Goal: Task Accomplishment & Management: Manage account settings

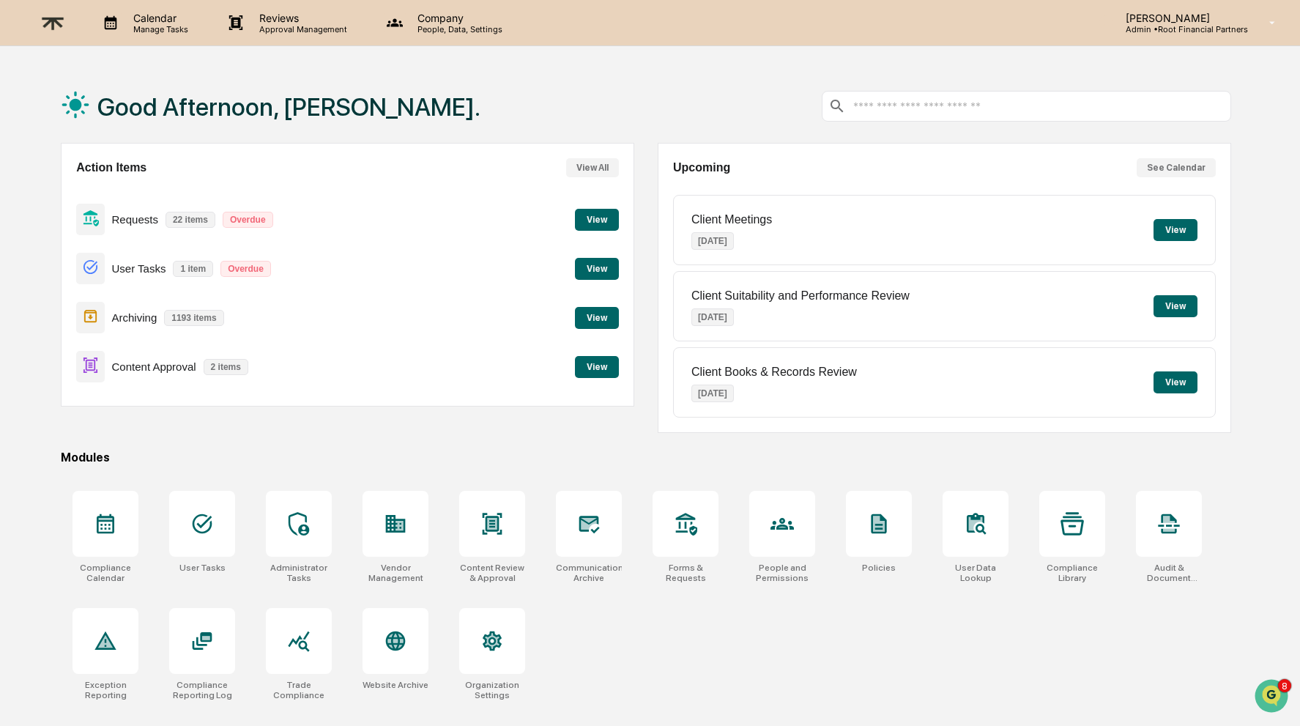
click at [1227, 10] on div "Alexandra Stickelman Admin • Root Financial Partners" at bounding box center [1191, 22] width 217 height 45
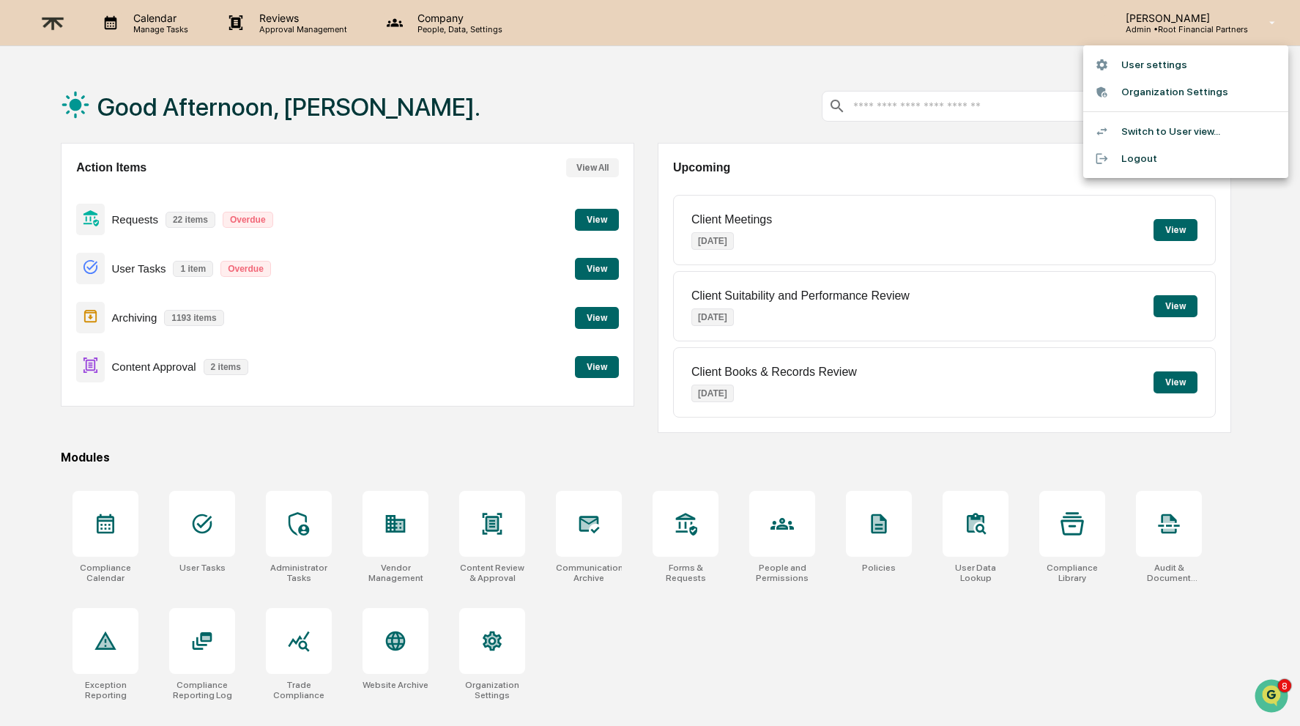
click at [431, 19] on div at bounding box center [650, 363] width 1300 height 726
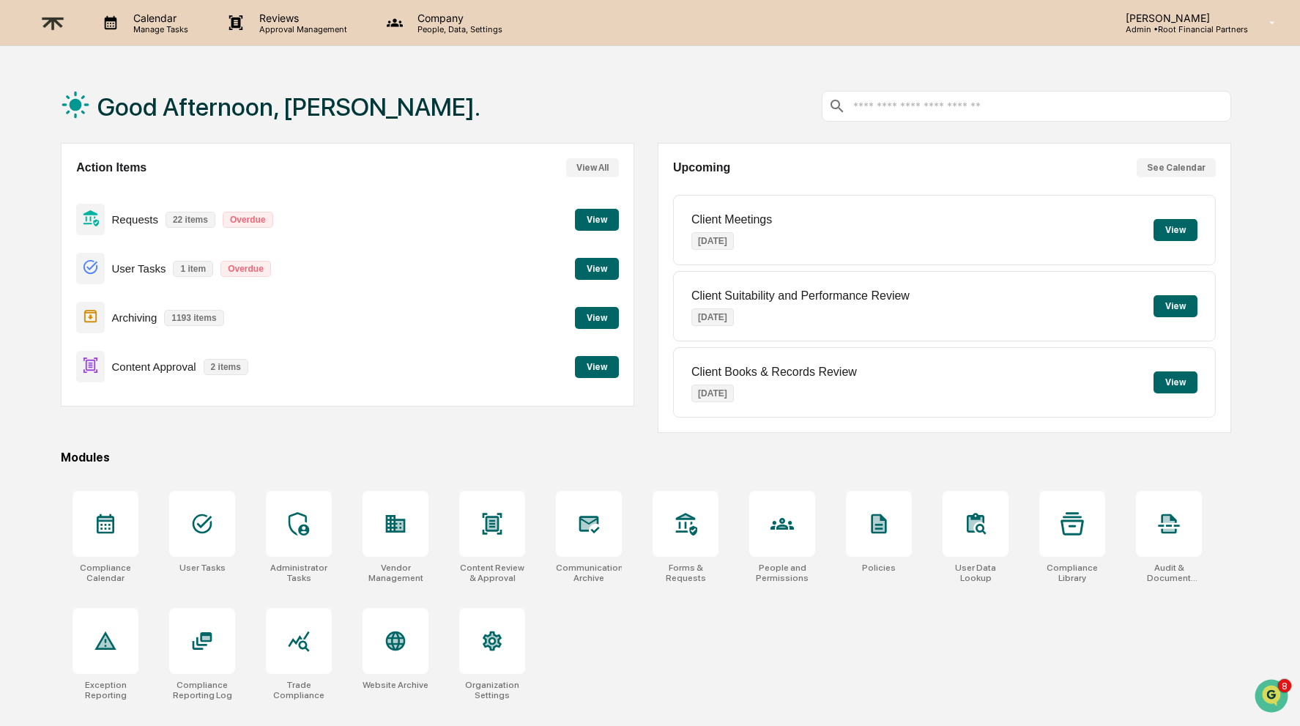
click at [438, 18] on p "Company" at bounding box center [458, 18] width 104 height 12
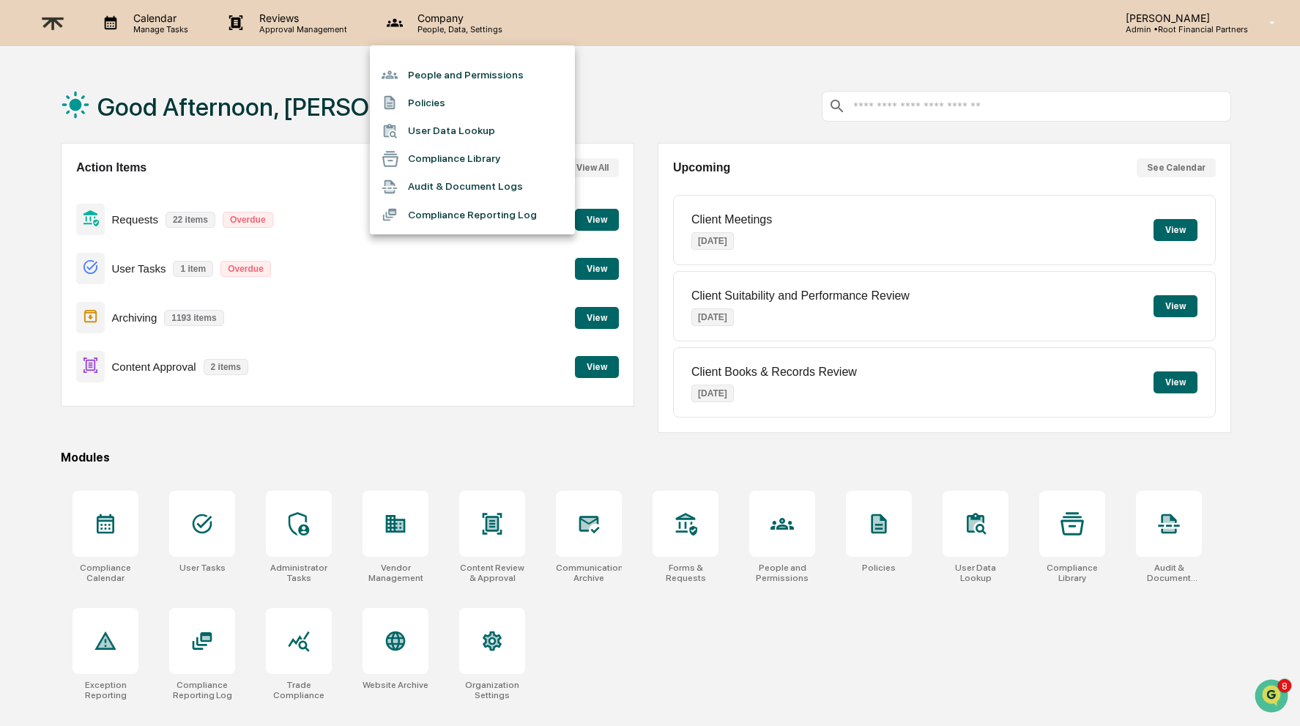
click at [449, 72] on li "People and Permissions" at bounding box center [472, 75] width 205 height 28
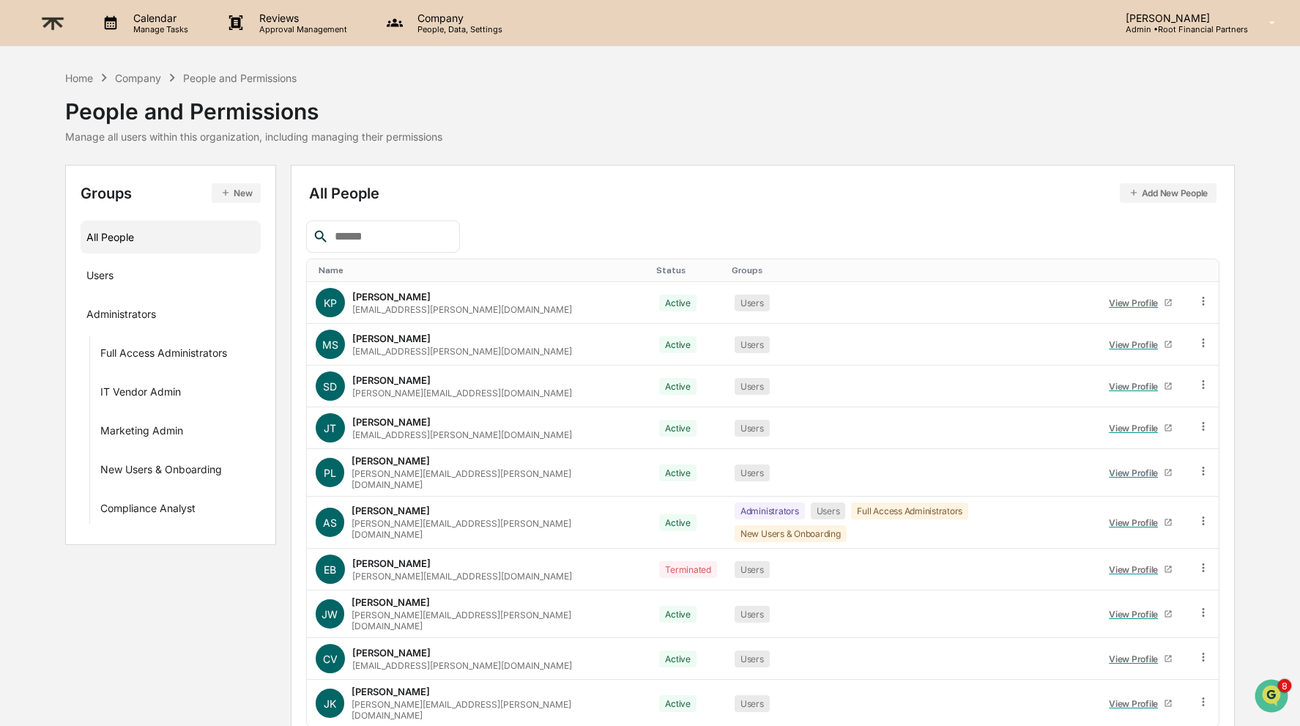
click at [398, 236] on input "text" at bounding box center [391, 236] width 124 height 19
type input "*"
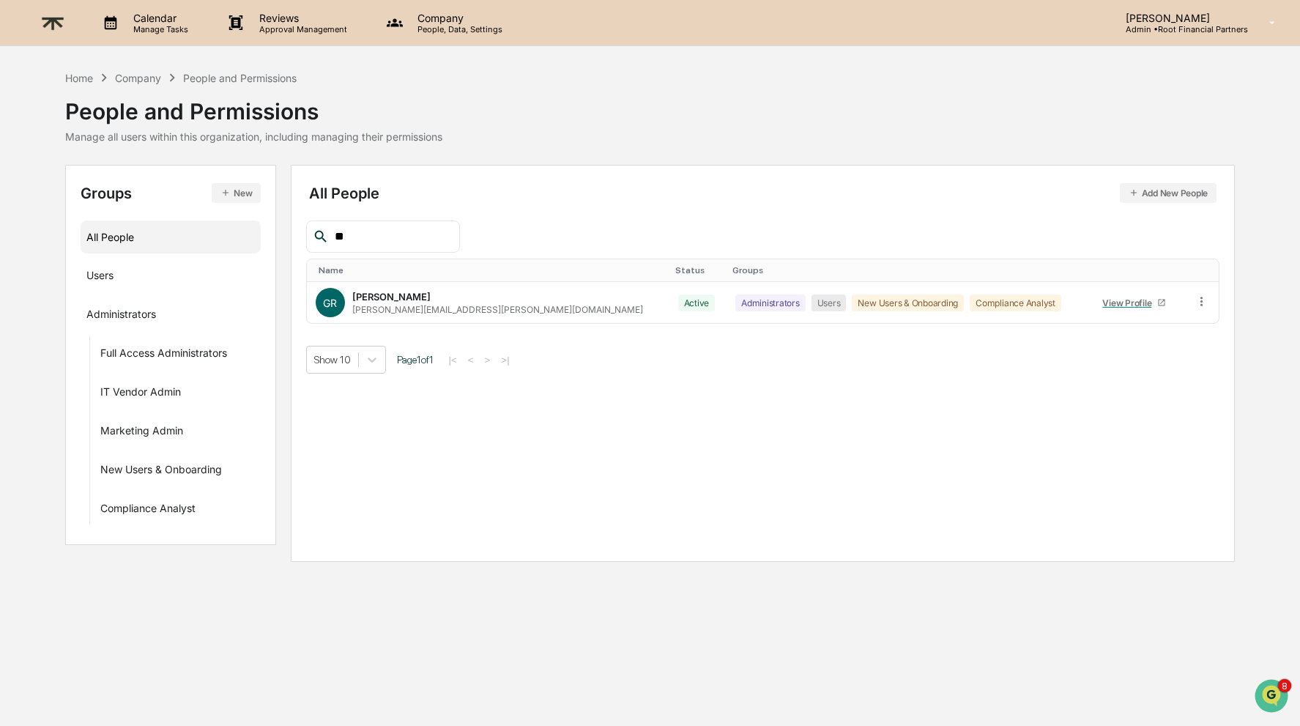
type input "*"
type input "*****"
click at [155, 506] on div "Compliance Analyst" at bounding box center [147, 511] width 95 height 18
click at [239, 500] on div "···" at bounding box center [242, 507] width 26 height 24
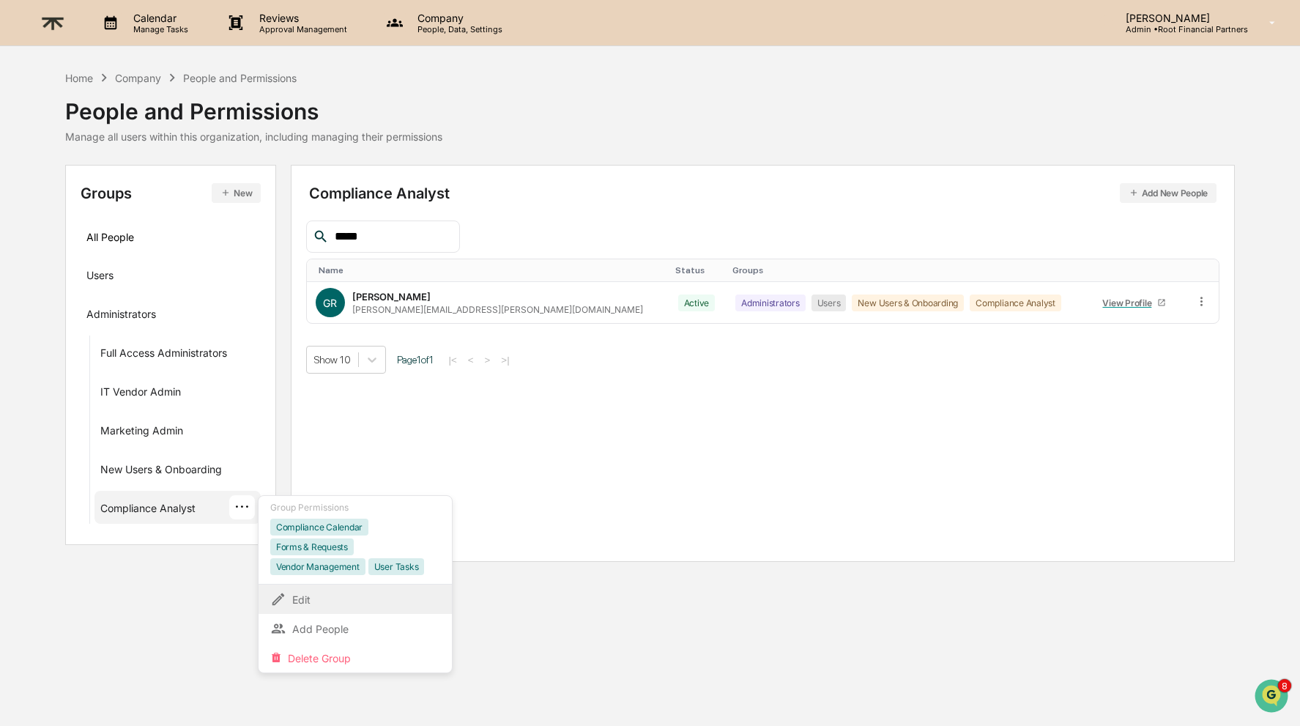
click at [359, 595] on div "Edit" at bounding box center [355, 599] width 170 height 18
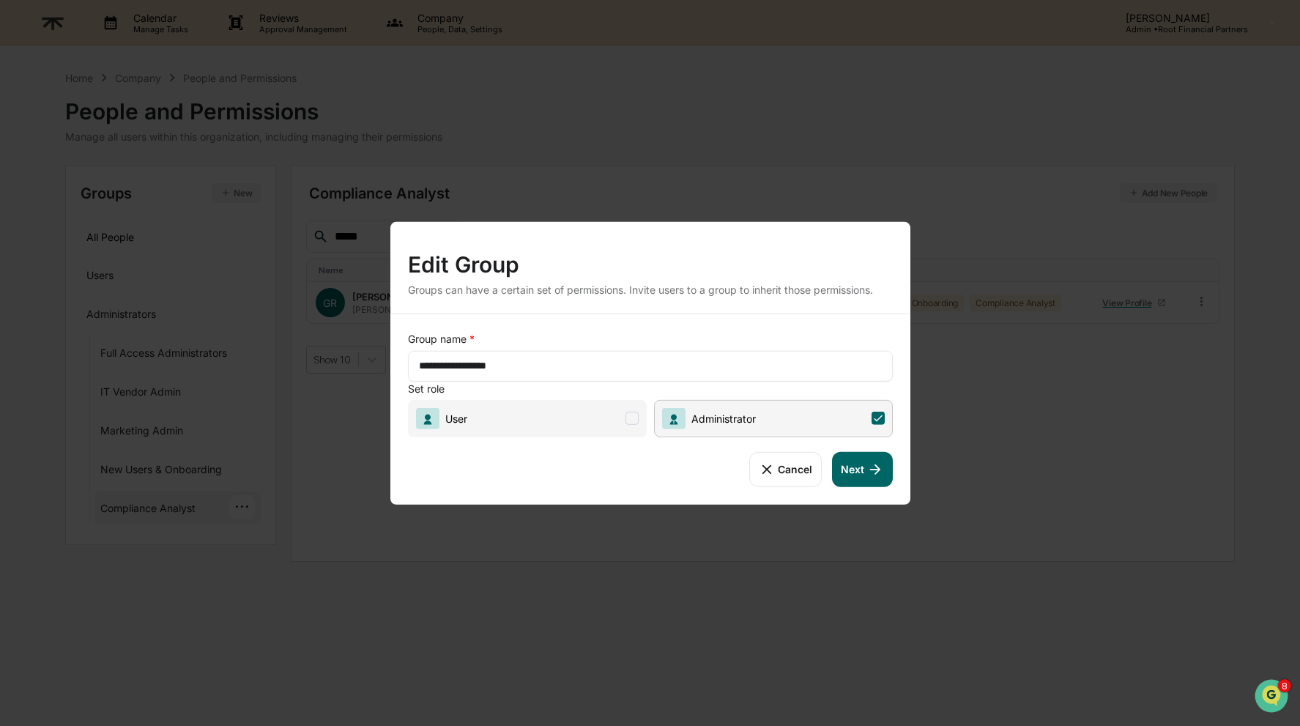
click at [872, 468] on icon at bounding box center [875, 469] width 16 height 16
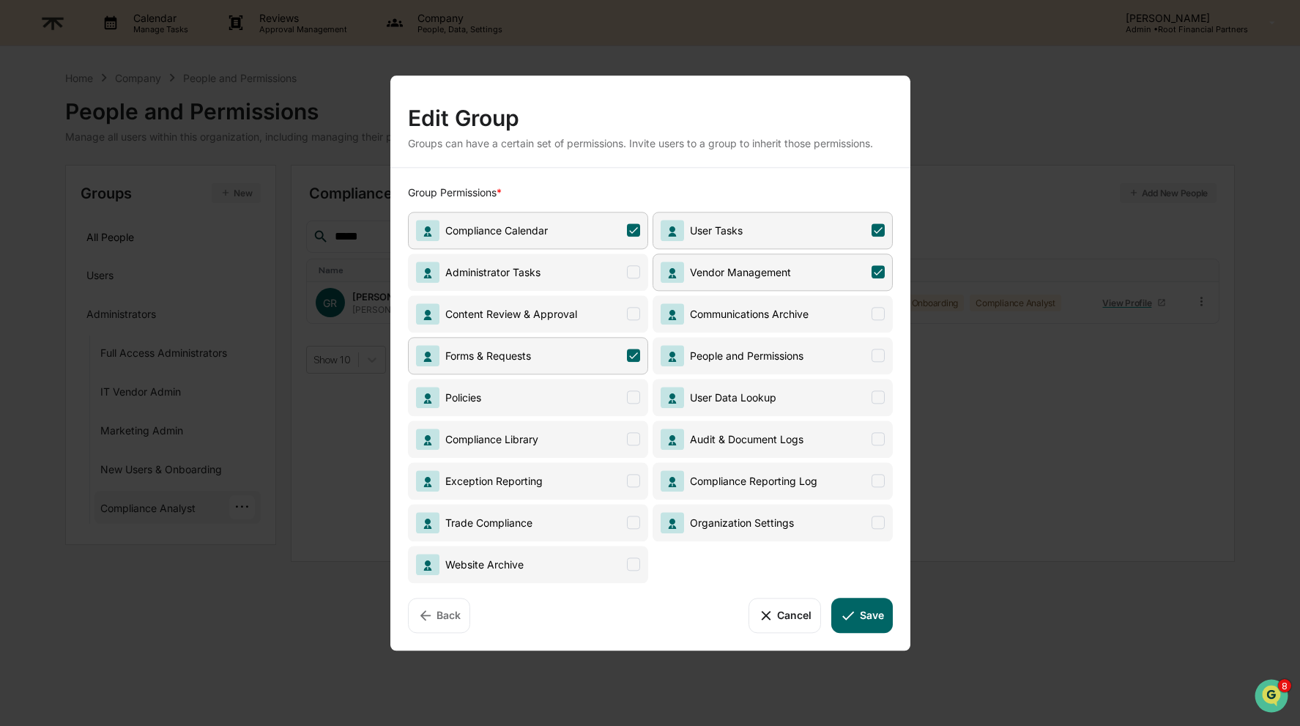
click at [625, 312] on span "Content Review & Approval" at bounding box center [528, 313] width 240 height 37
click at [633, 568] on span at bounding box center [633, 563] width 13 height 13
click at [633, 398] on span at bounding box center [633, 396] width 13 height 13
click at [633, 436] on span at bounding box center [633, 438] width 13 height 13
click at [877, 352] on span at bounding box center [877, 355] width 13 height 13
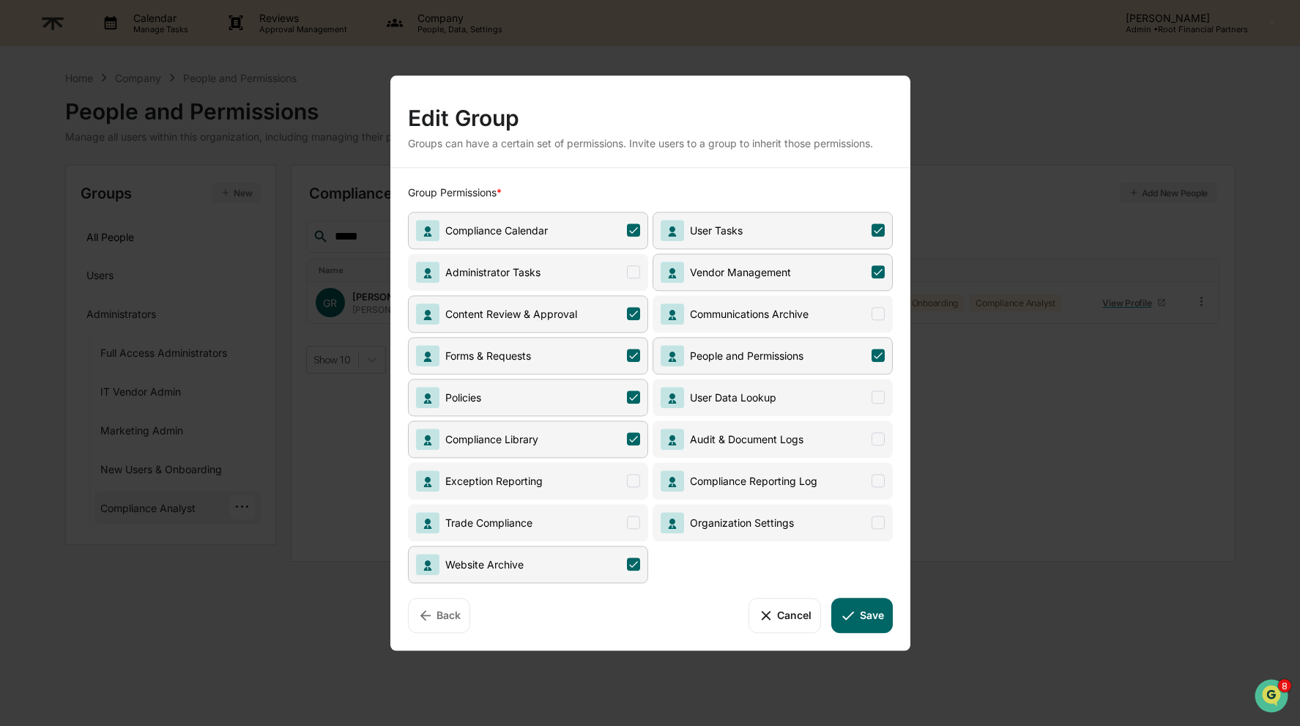
click at [877, 349] on icon at bounding box center [877, 355] width 13 height 13
click at [877, 613] on button "Save" at bounding box center [861, 615] width 61 height 35
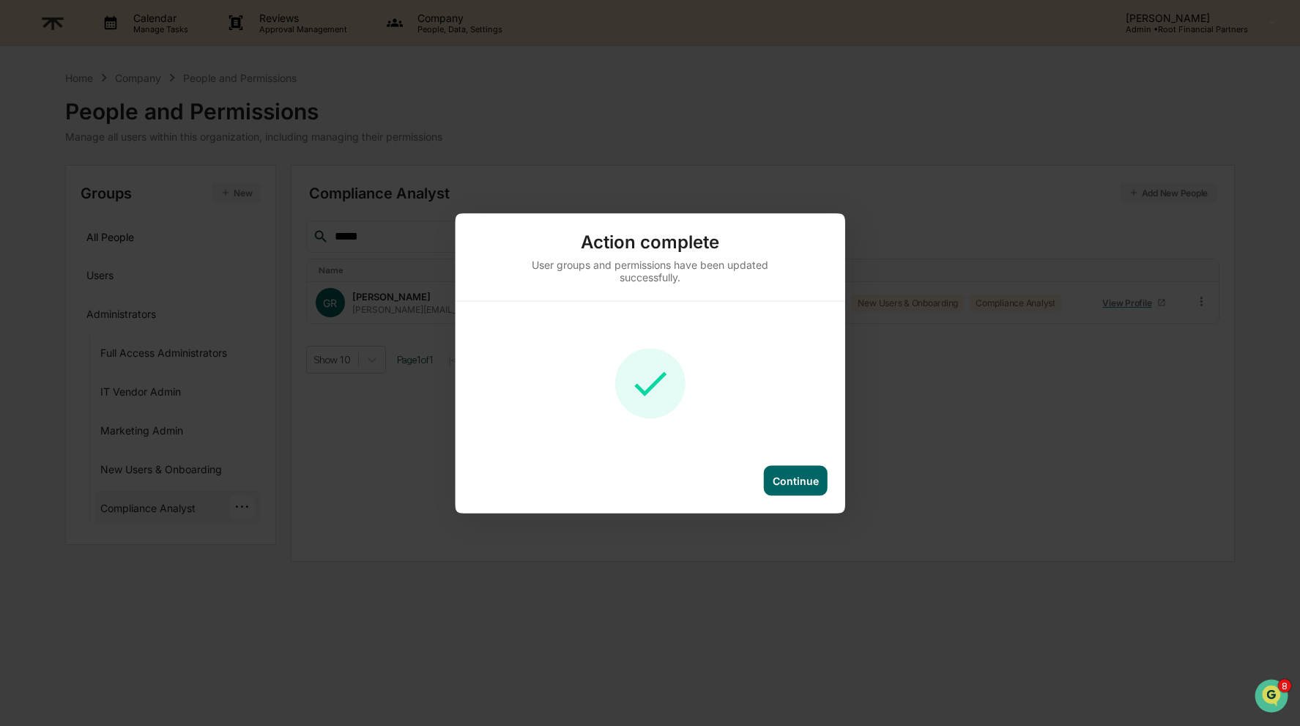
click at [796, 485] on div "Continue" at bounding box center [796, 480] width 46 height 12
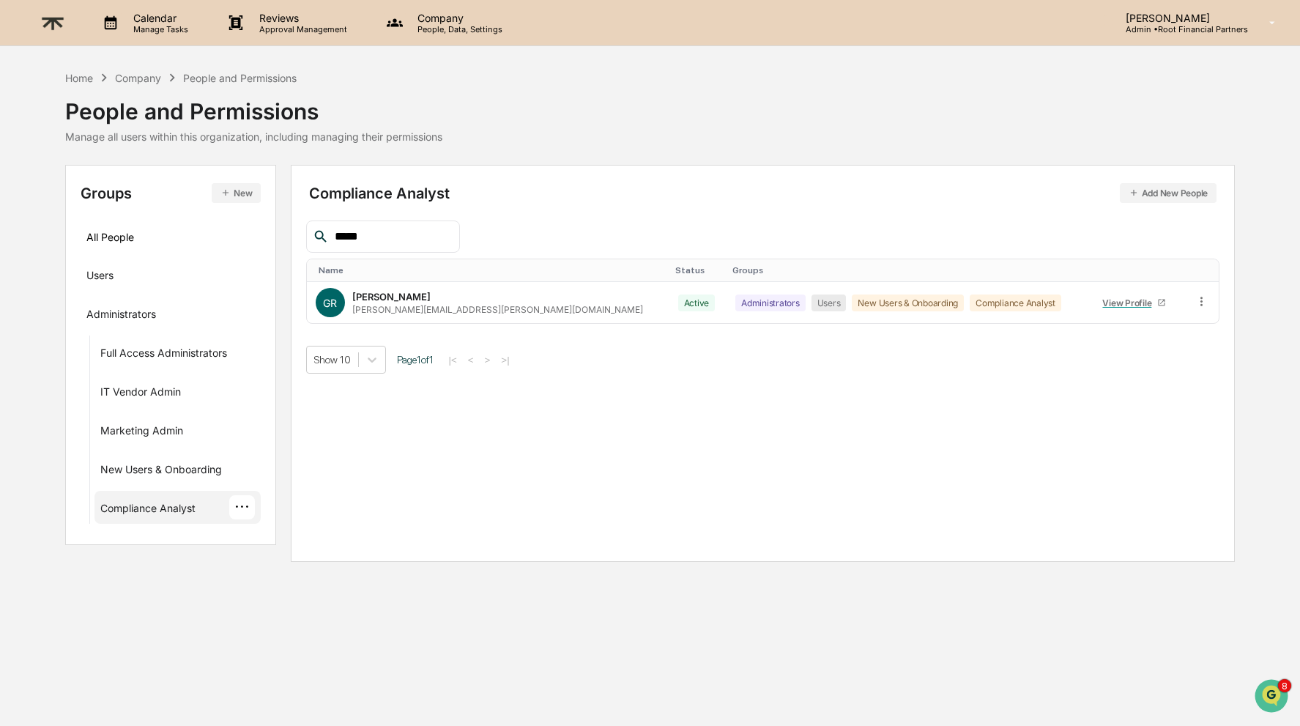
click at [48, 24] on img at bounding box center [52, 23] width 35 height 36
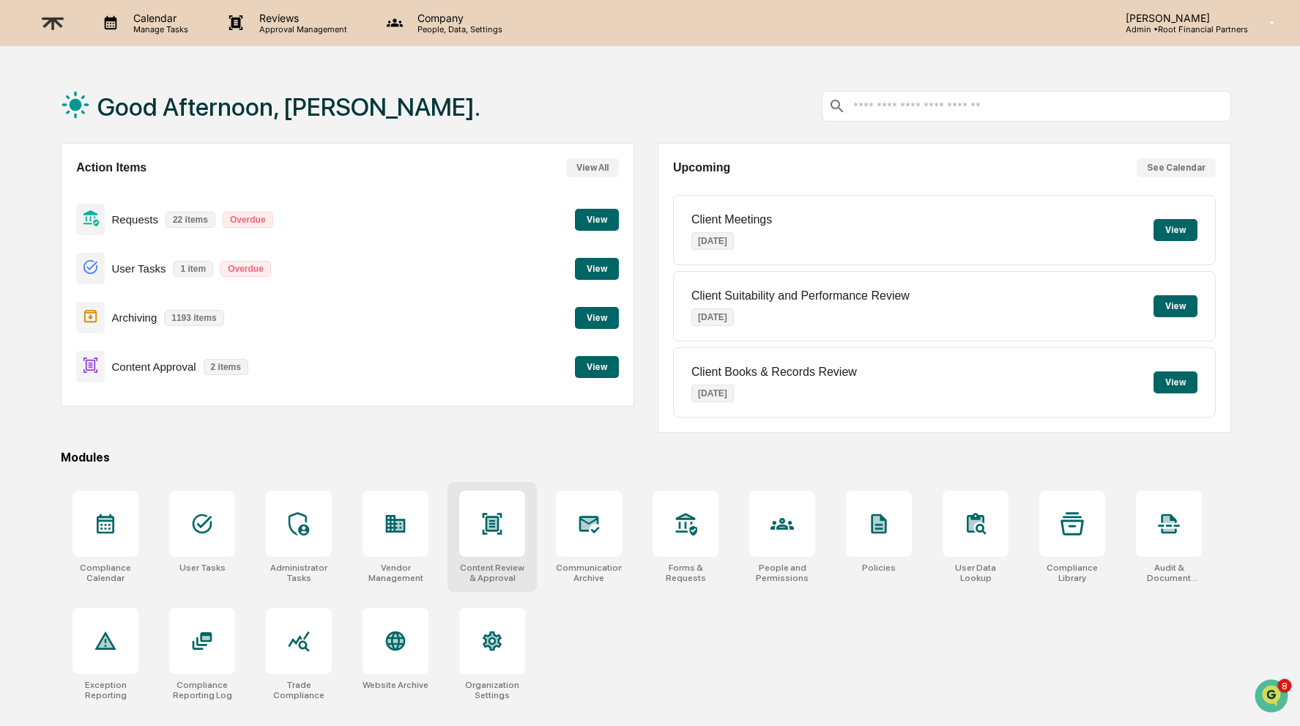
click at [490, 524] on icon at bounding box center [493, 523] width 20 height 21
click at [564, 215] on div "Requests 22 items Overdue View" at bounding box center [347, 219] width 543 height 49
click at [603, 211] on button "View" at bounding box center [597, 220] width 44 height 22
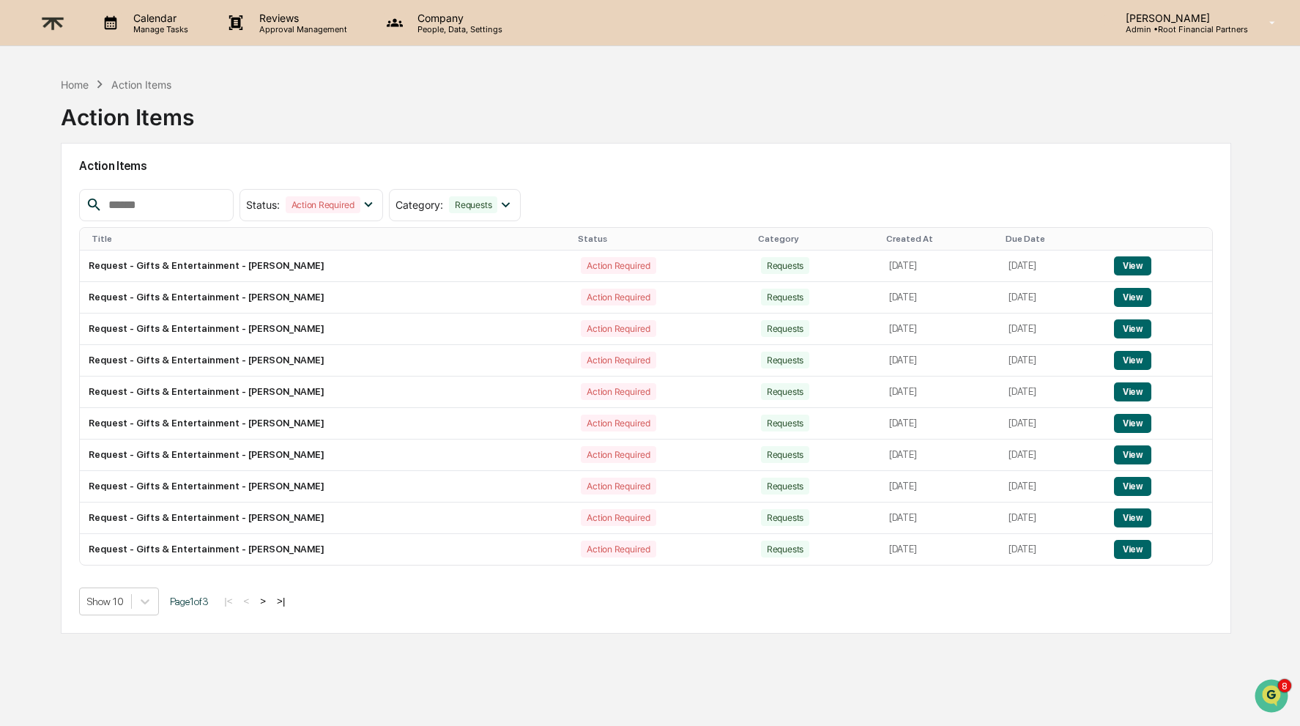
click at [433, 23] on p "Company" at bounding box center [458, 18] width 104 height 12
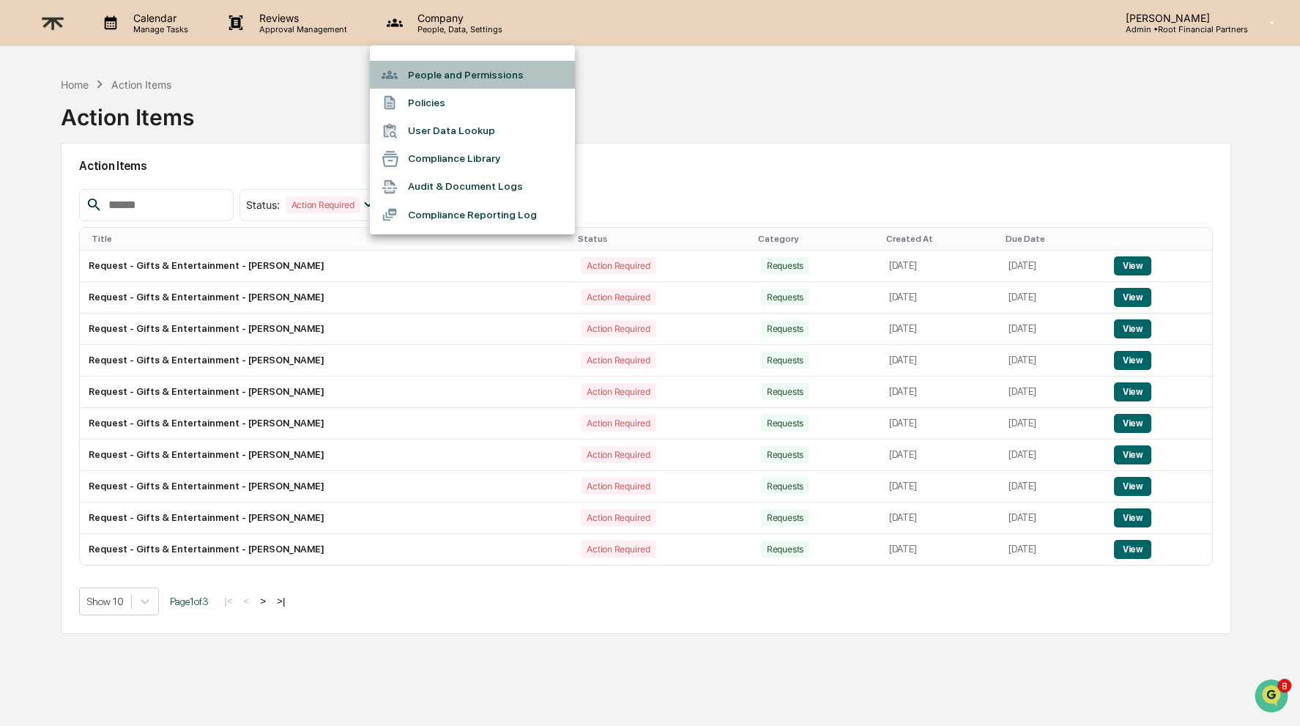
click at [487, 77] on li "People and Permissions" at bounding box center [472, 75] width 205 height 28
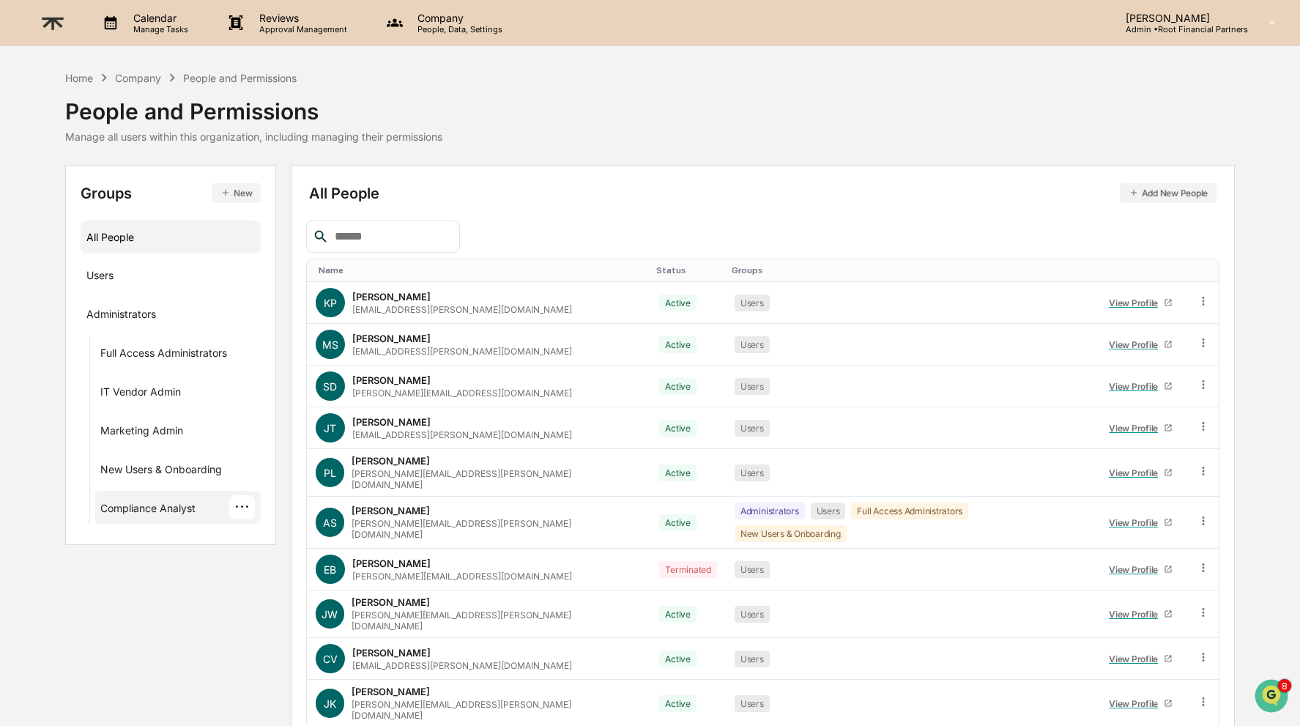
click at [170, 505] on div "Compliance Analyst" at bounding box center [147, 511] width 95 height 18
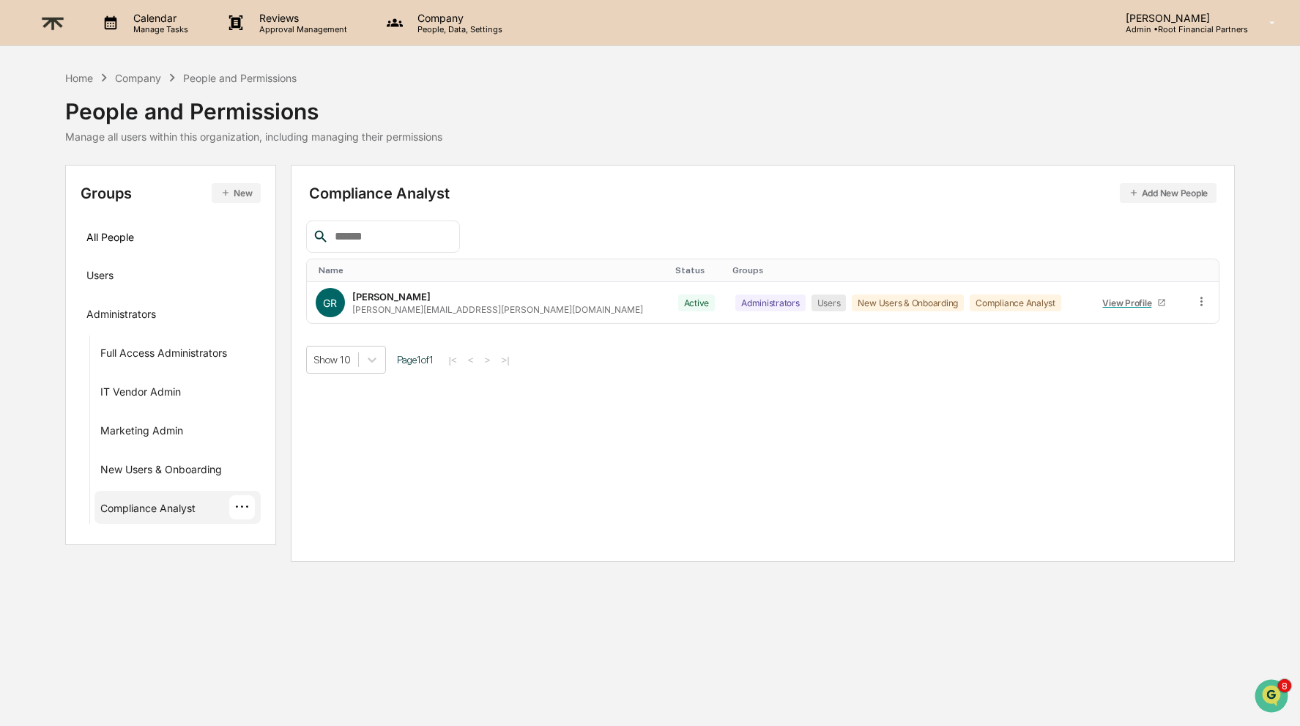
click at [241, 503] on div "···" at bounding box center [242, 507] width 26 height 24
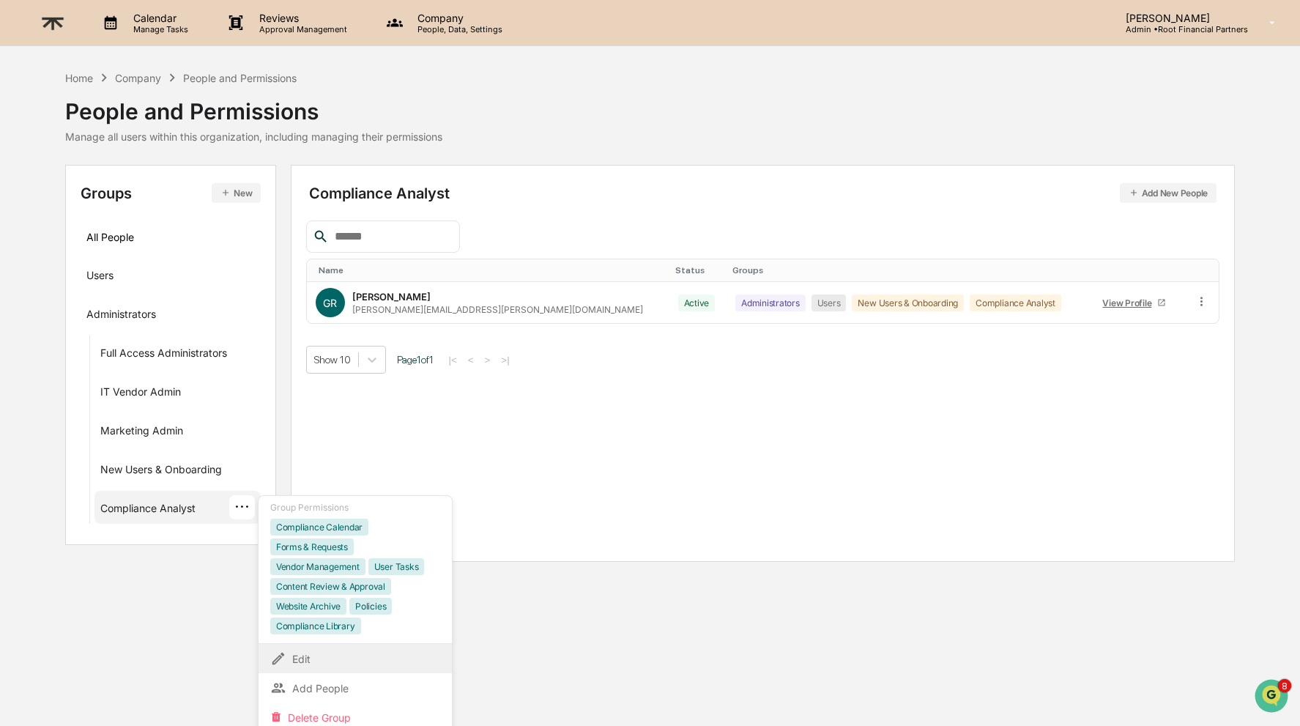
click at [312, 655] on div "Edit" at bounding box center [355, 659] width 170 height 18
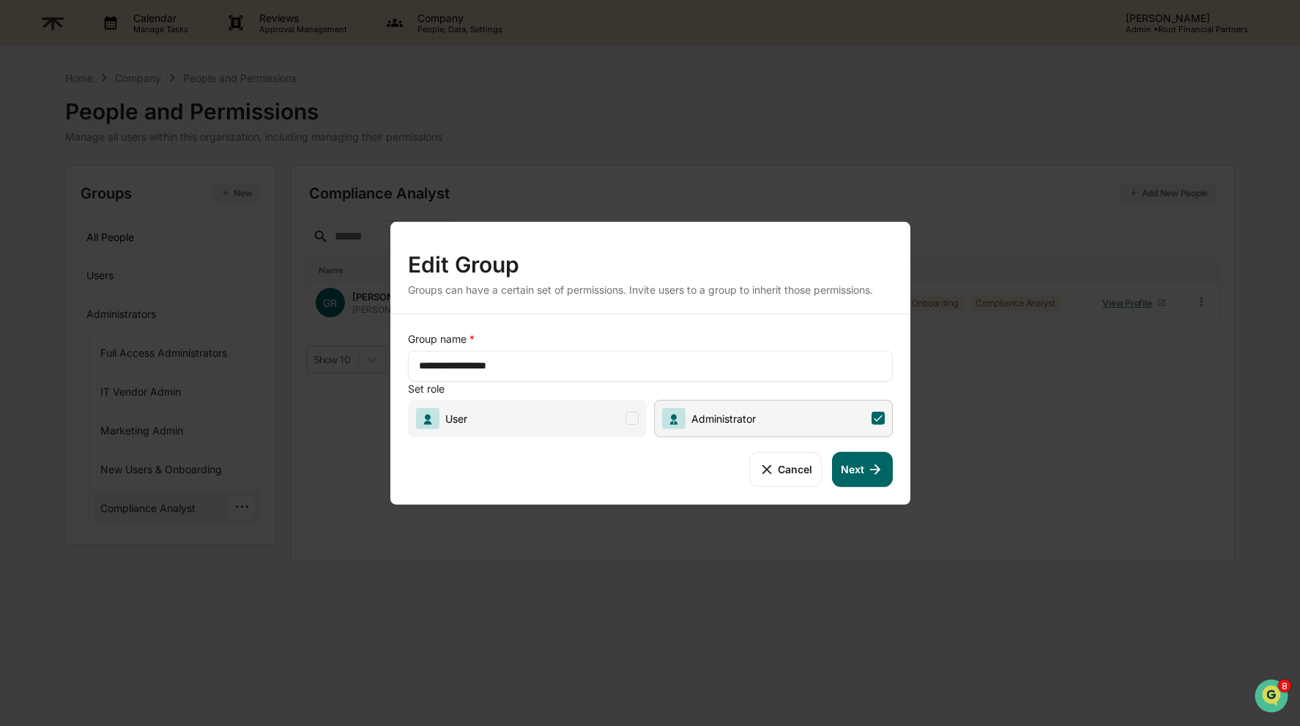
click at [875, 469] on icon at bounding box center [875, 469] width 10 height 10
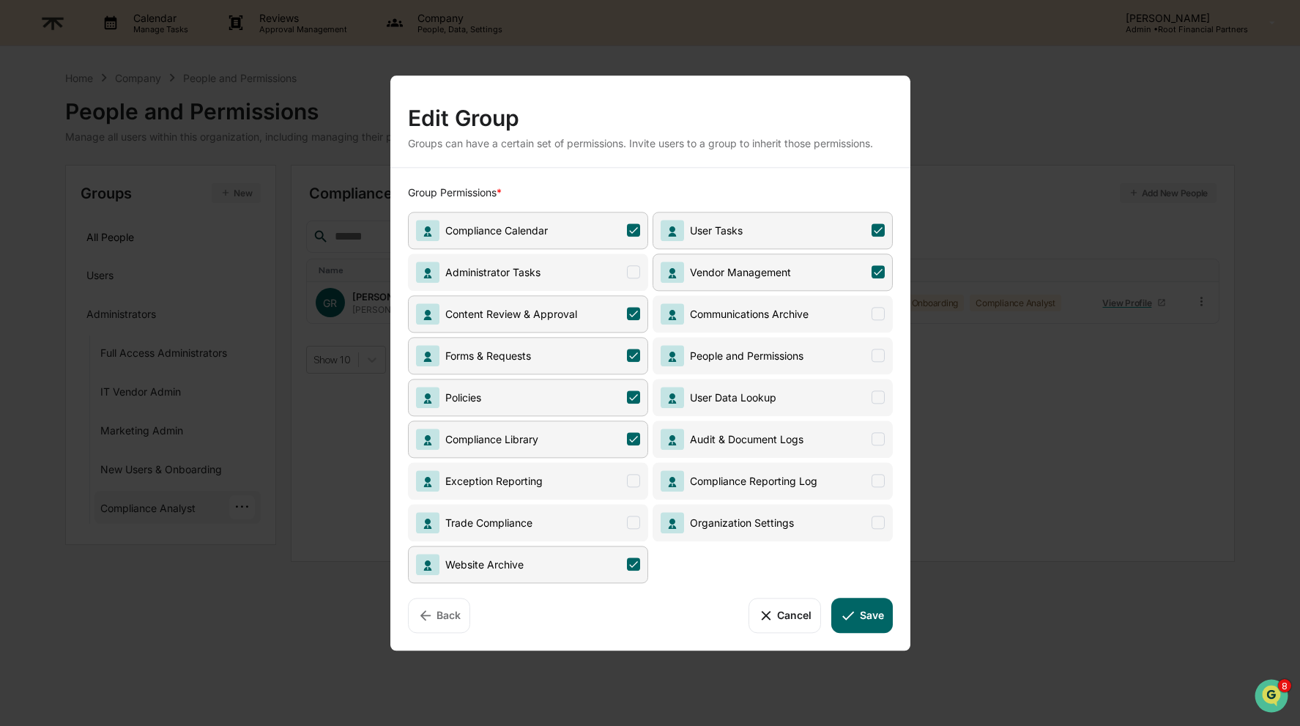
click at [882, 223] on icon at bounding box center [877, 229] width 13 height 13
click at [633, 268] on span at bounding box center [633, 271] width 13 height 13
click at [631, 275] on icon at bounding box center [633, 271] width 13 height 13
click at [633, 269] on span at bounding box center [633, 271] width 13 height 13
click at [863, 603] on button "Save" at bounding box center [861, 615] width 61 height 35
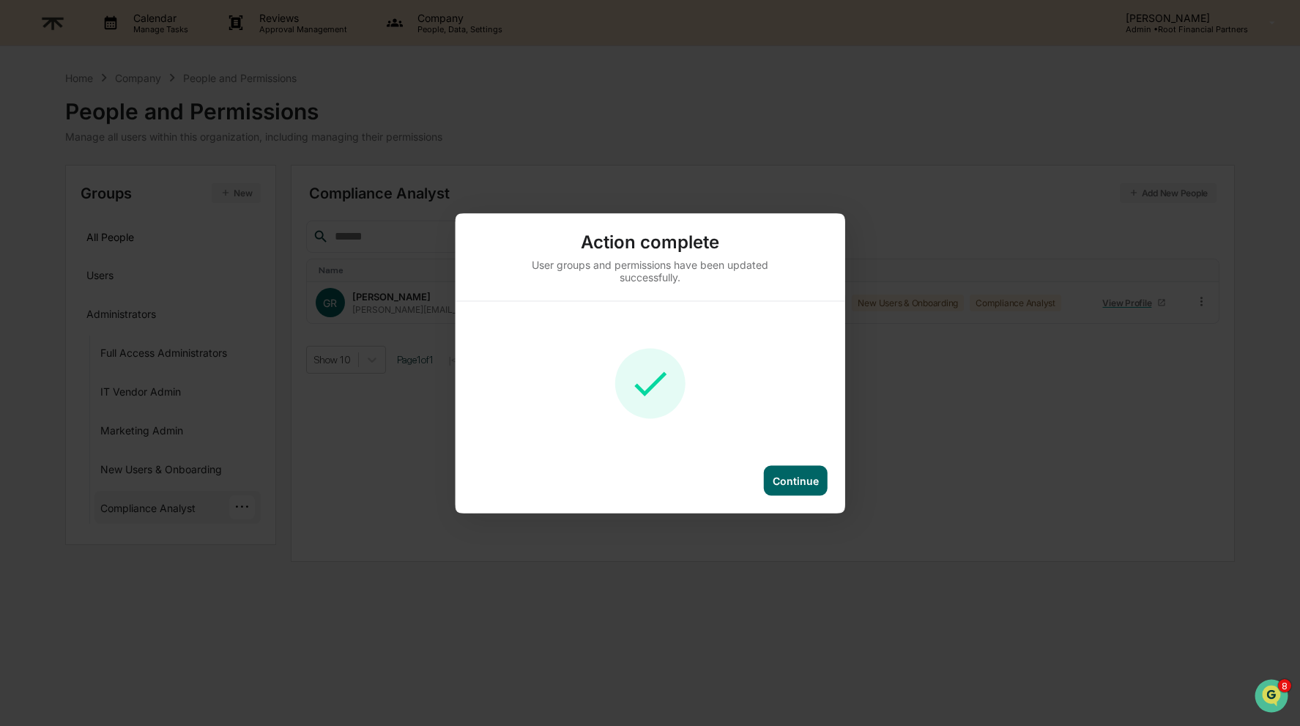
click at [812, 474] on div "Continue" at bounding box center [796, 480] width 46 height 12
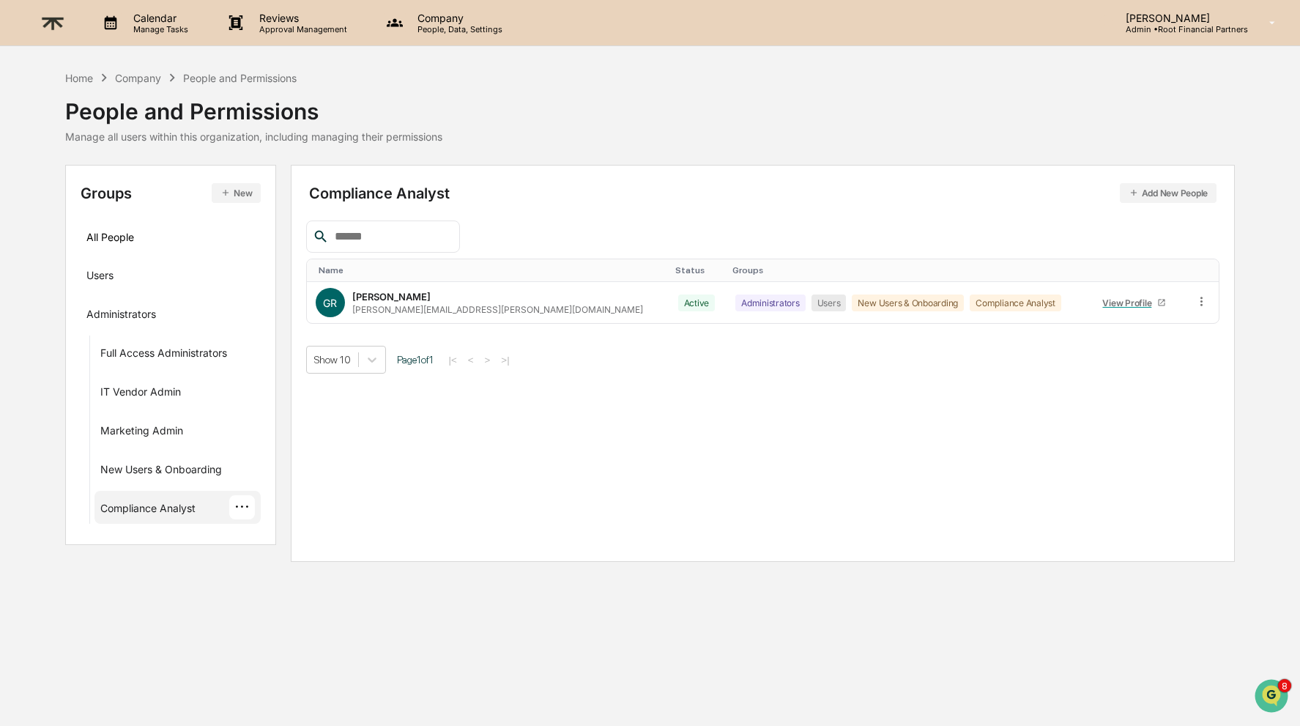
click at [50, 18] on img at bounding box center [52, 23] width 35 height 36
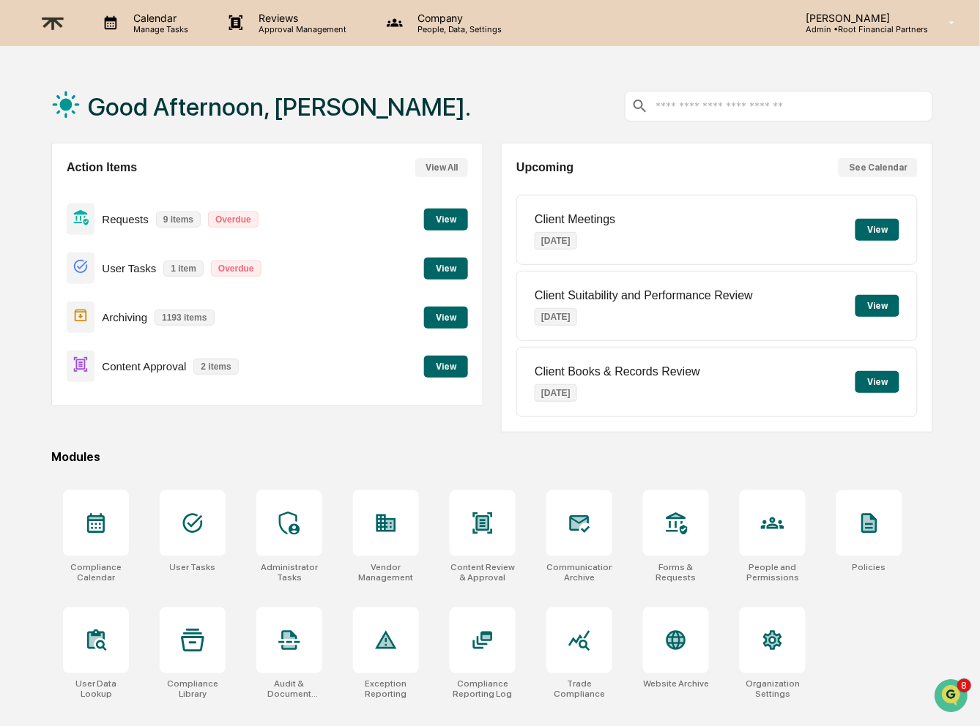
click at [869, 165] on button "See Calendar" at bounding box center [877, 167] width 79 height 19
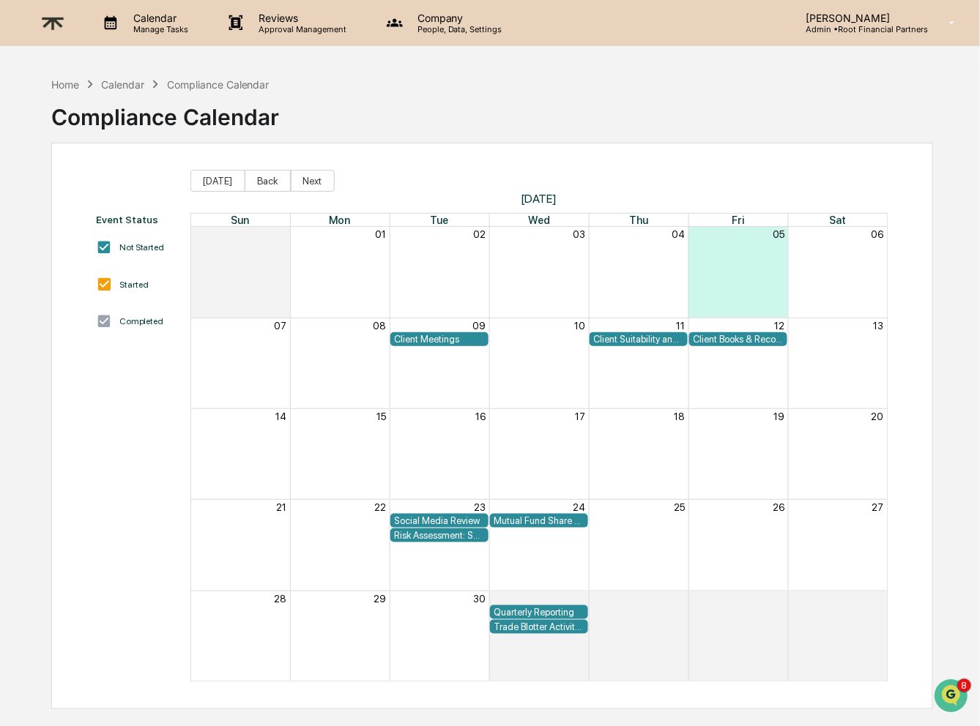
click at [116, 85] on div "Calendar" at bounding box center [122, 84] width 43 height 12
click at [135, 81] on div "Calendar" at bounding box center [122, 84] width 43 height 12
click at [252, 84] on div "Compliance Calendar" at bounding box center [218, 84] width 103 height 12
click at [217, 182] on button "Today" at bounding box center [217, 181] width 55 height 22
click at [264, 179] on button "Back" at bounding box center [268, 181] width 46 height 22
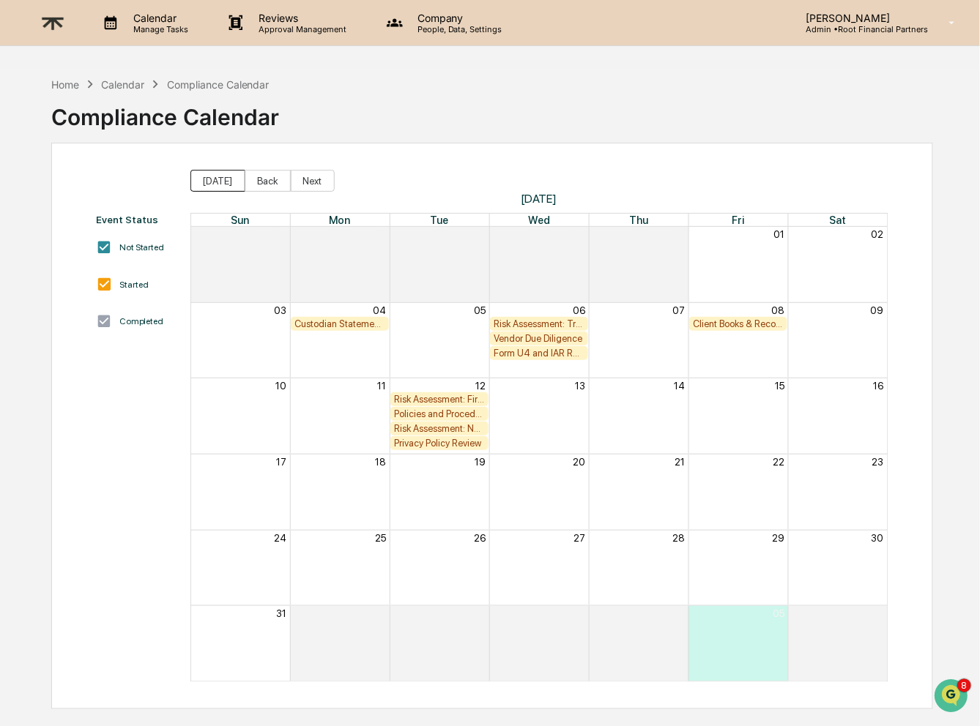
click at [211, 183] on button "Today" at bounding box center [217, 181] width 55 height 22
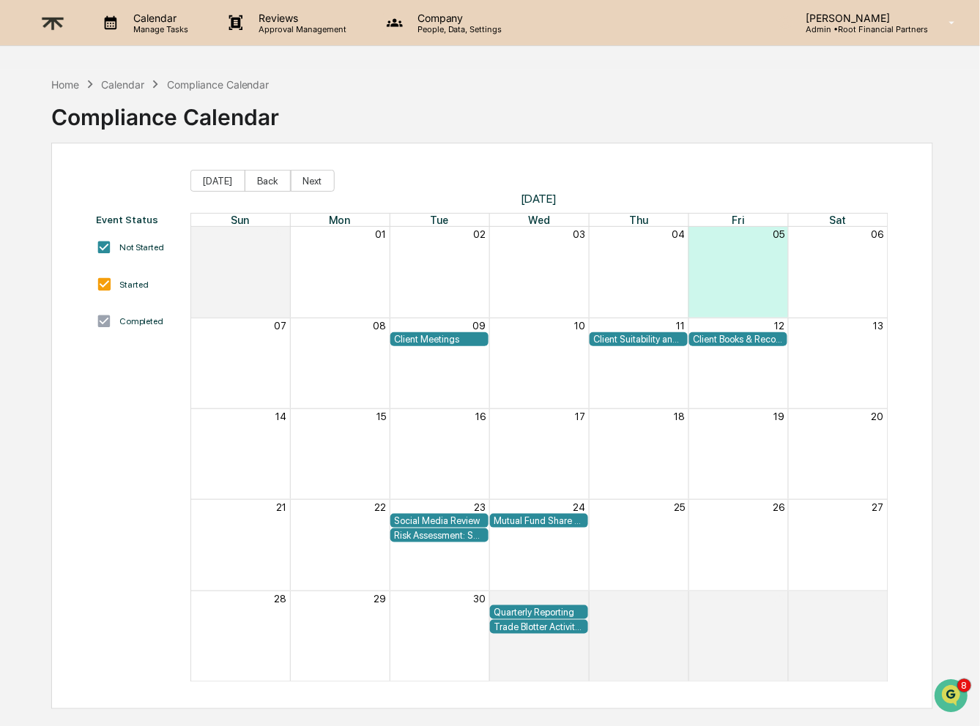
drag, startPoint x: 119, startPoint y: 78, endPoint x: 67, endPoint y: 81, distance: 52.0
click at [119, 78] on div "Calendar" at bounding box center [122, 84] width 43 height 12
click at [64, 81] on div "Home" at bounding box center [65, 84] width 28 height 12
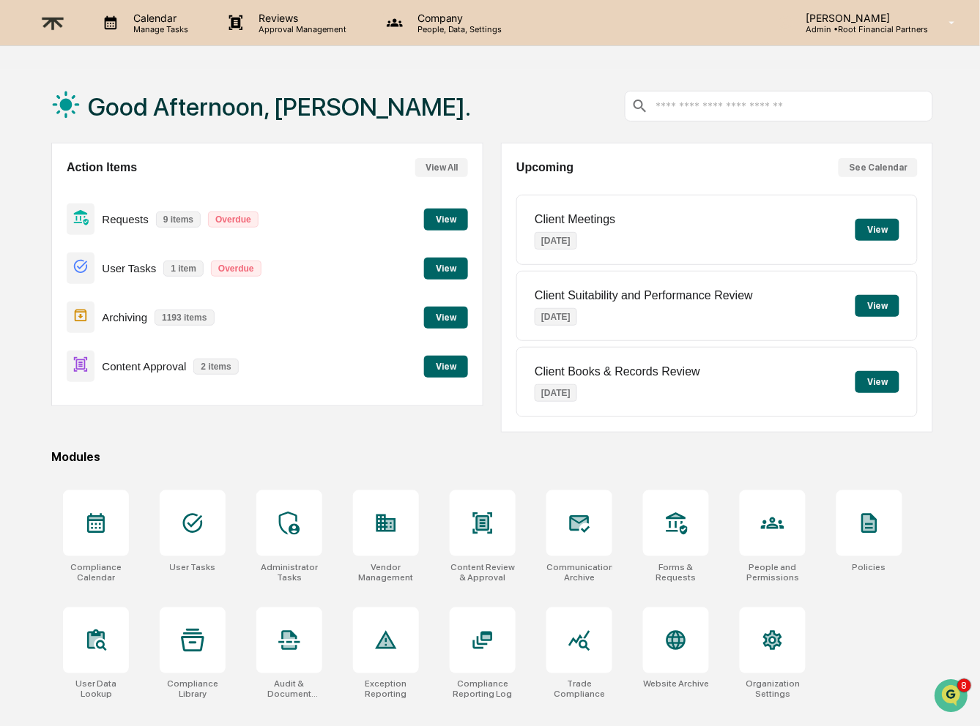
click at [870, 160] on button "See Calendar" at bounding box center [877, 167] width 79 height 19
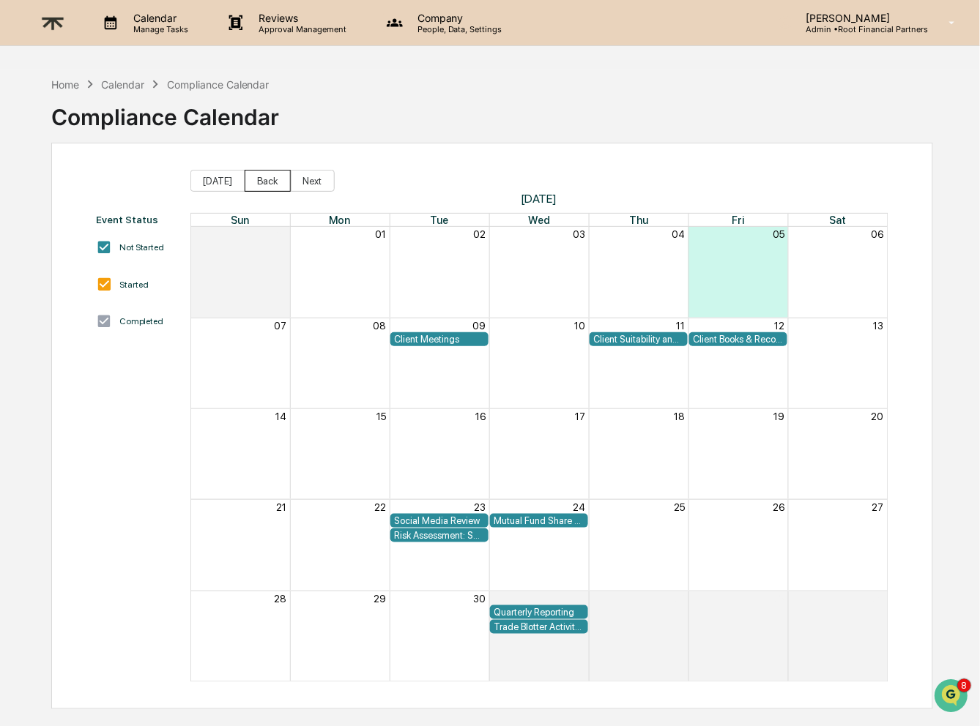
click at [274, 185] on button "Back" at bounding box center [268, 181] width 46 height 22
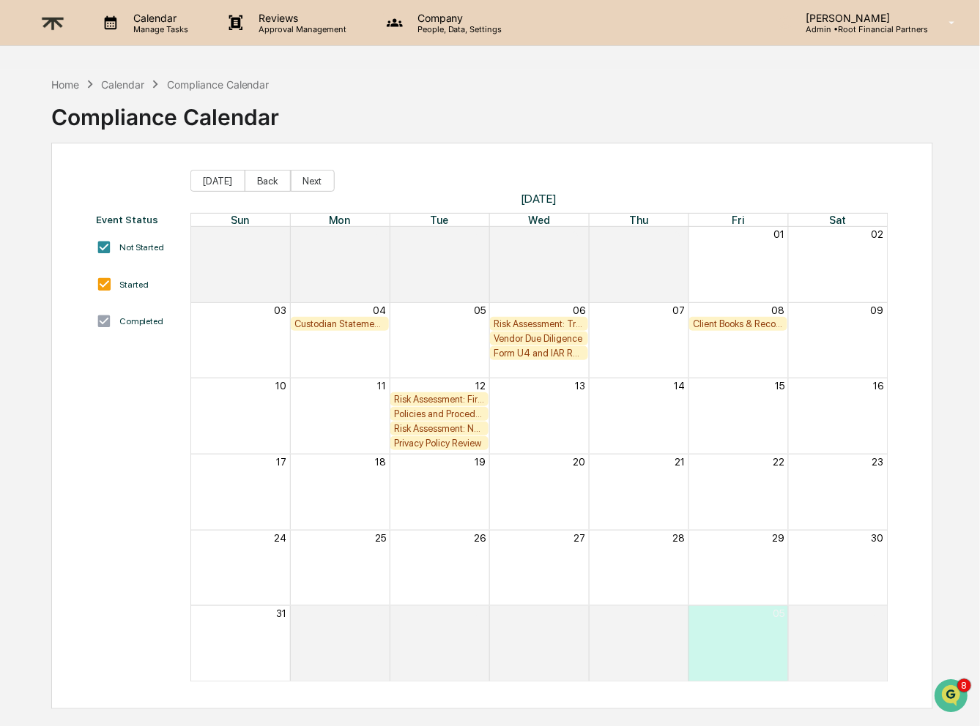
click at [770, 258] on div "Month View" at bounding box center [738, 264] width 100 height 75
click at [730, 258] on div "Month View" at bounding box center [738, 264] width 100 height 75
click at [711, 261] on div "Month View" at bounding box center [738, 264] width 100 height 75
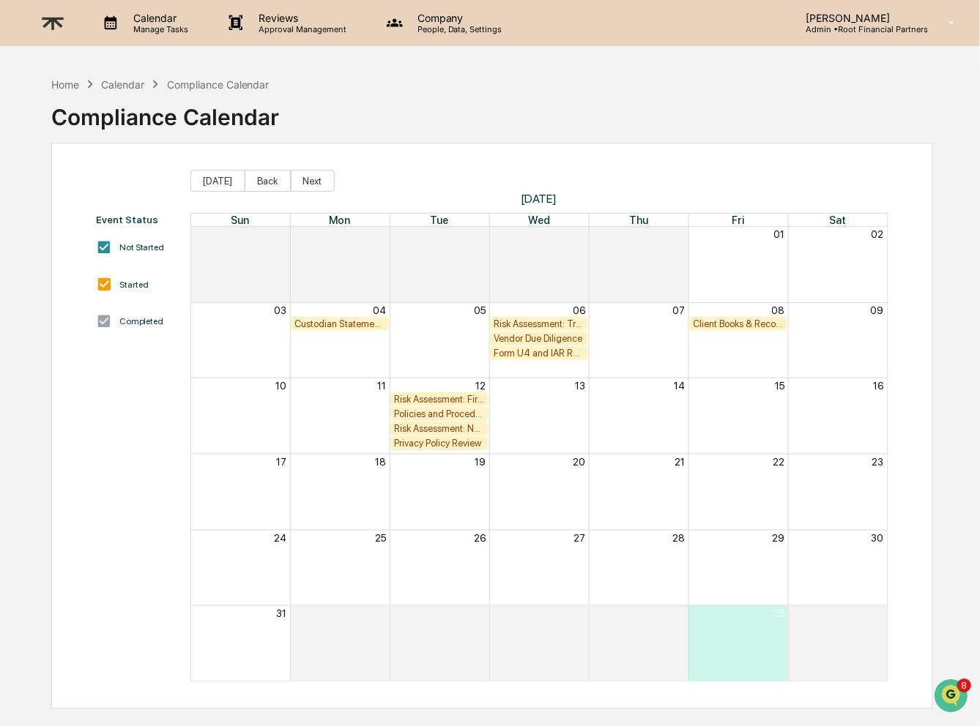
click at [725, 258] on div "Month View" at bounding box center [738, 264] width 100 height 75
click at [133, 20] on p "Calendar" at bounding box center [159, 18] width 74 height 12
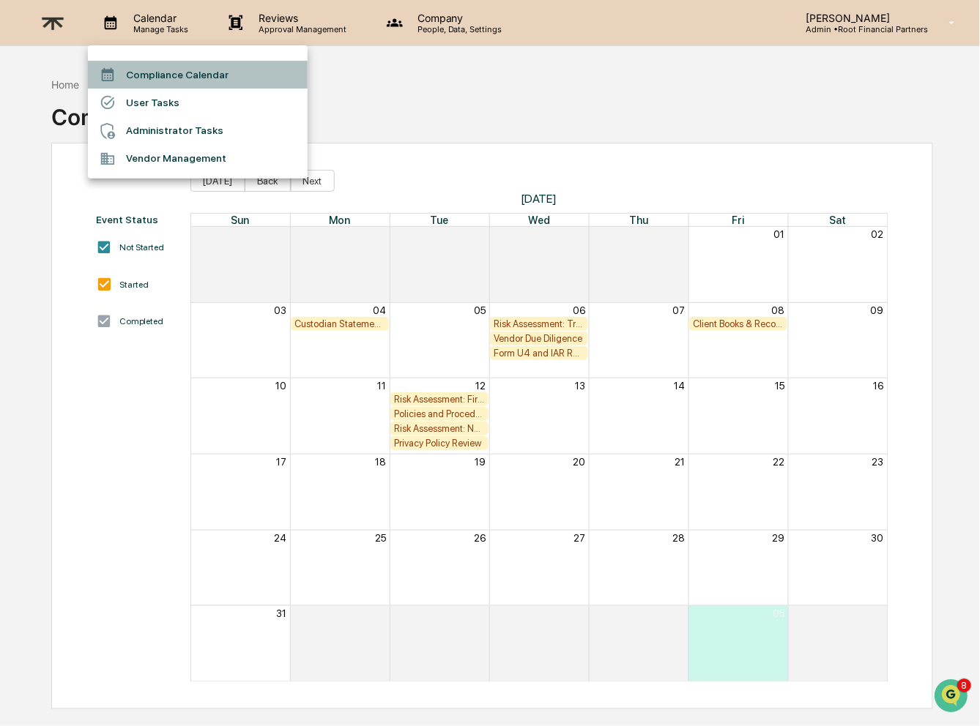
click at [182, 75] on li "Compliance Calendar" at bounding box center [198, 75] width 220 height 28
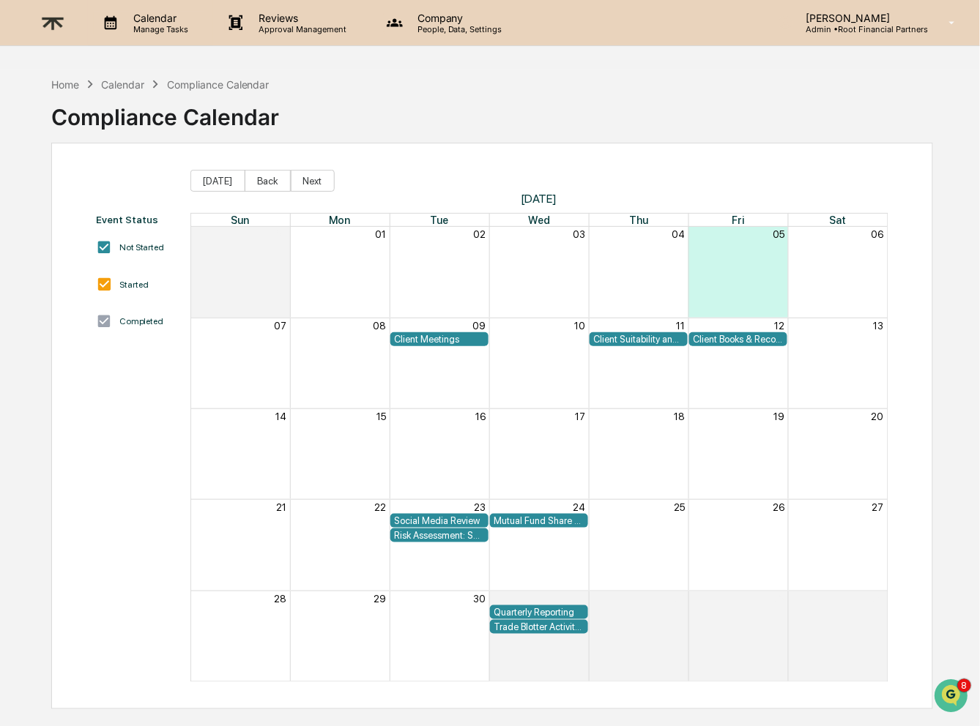
click at [160, 28] on p "Manage Tasks" at bounding box center [159, 29] width 74 height 10
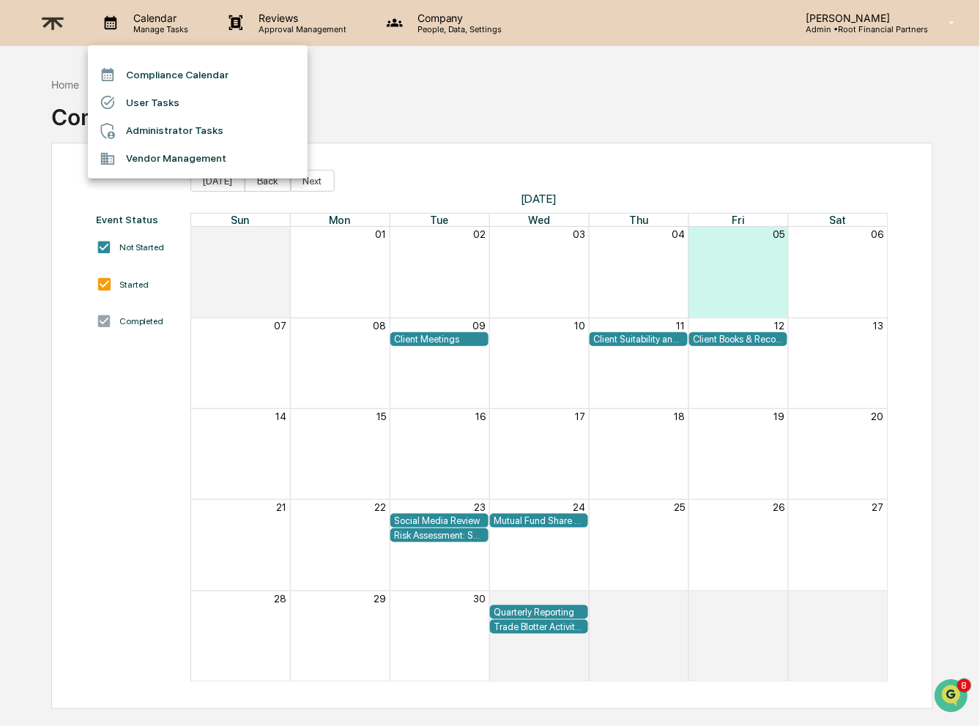
click at [172, 126] on li "Administrator Tasks" at bounding box center [198, 131] width 220 height 28
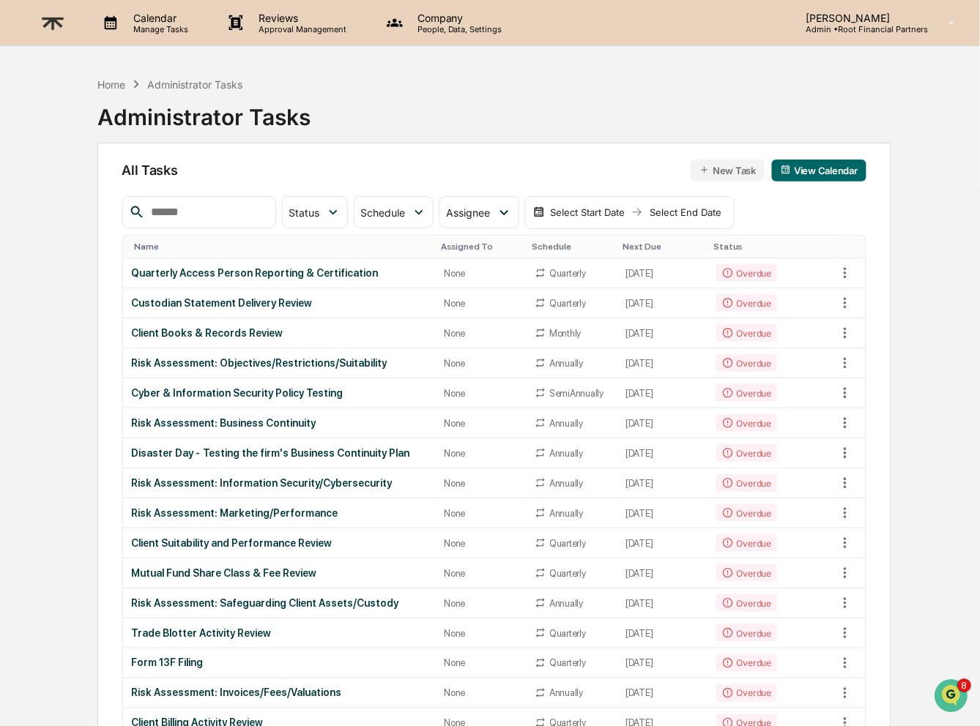
click at [229, 215] on input "text" at bounding box center [207, 212] width 124 height 19
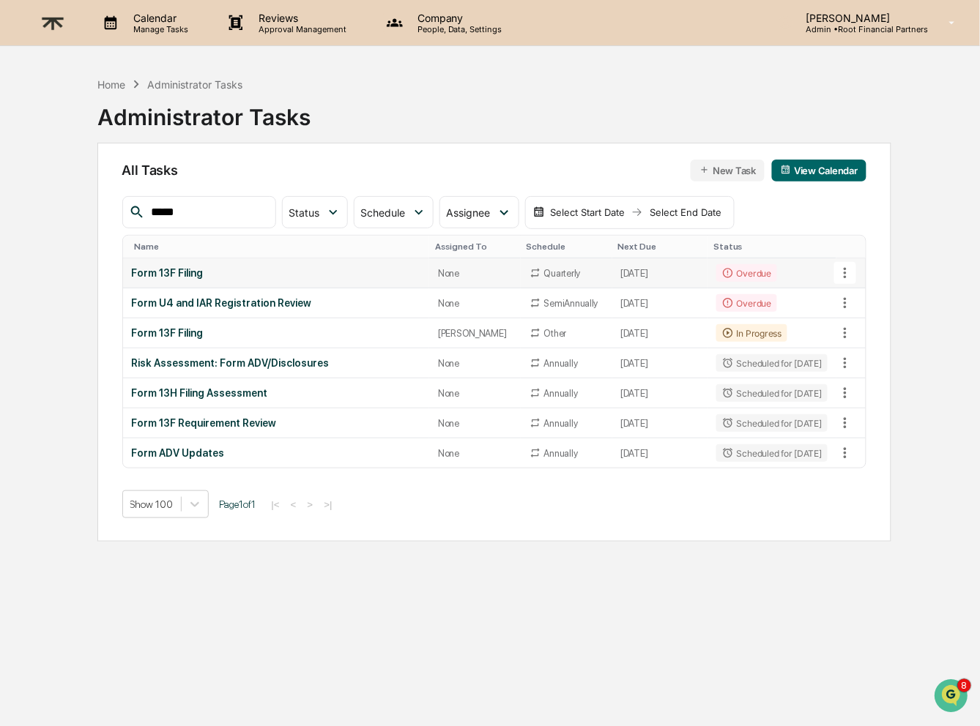
type input "****"
click at [729, 272] on div "Overdue" at bounding box center [746, 273] width 61 height 18
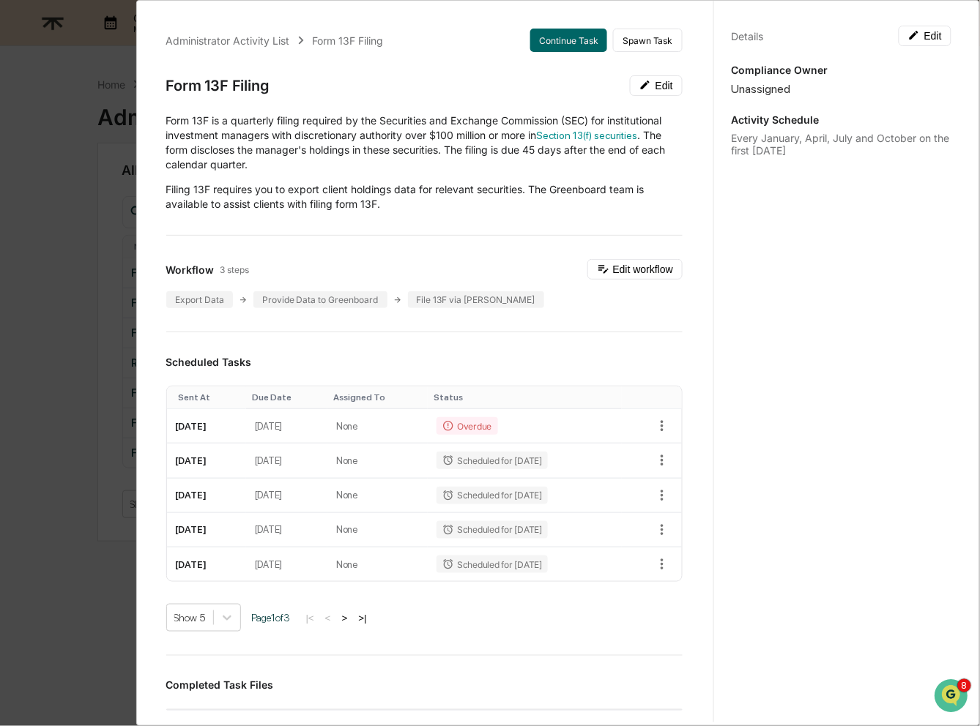
click at [122, 134] on div "Administrator Activity List Form 13F Filing Continue Task Spawn Task Form 13F F…" at bounding box center [490, 363] width 980 height 726
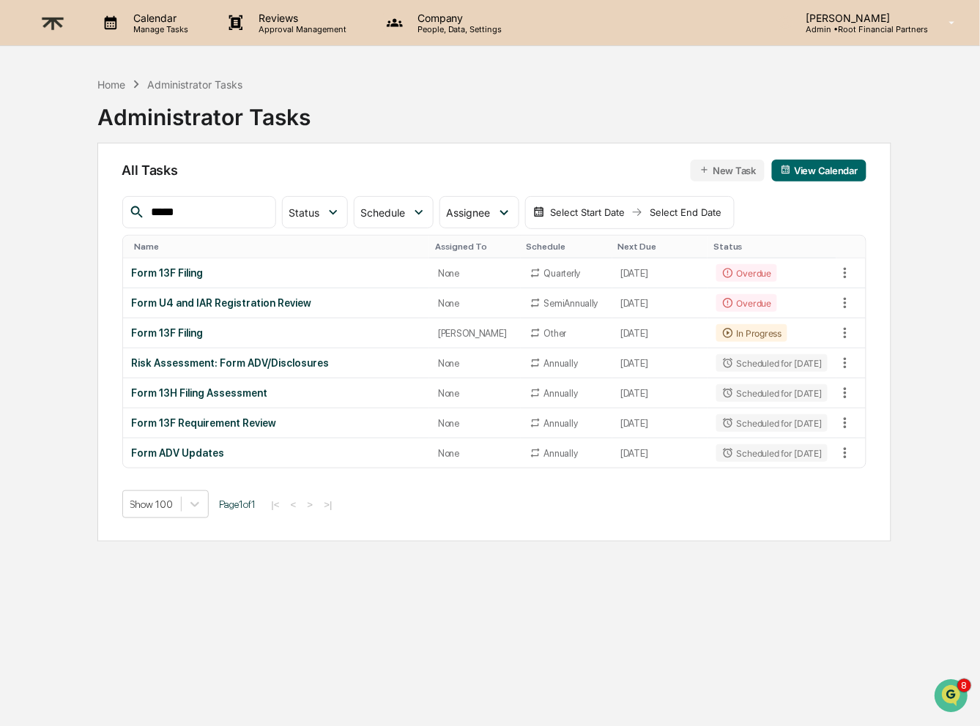
drag, startPoint x: 841, startPoint y: 171, endPoint x: 740, endPoint y: 190, distance: 102.8
click at [740, 190] on div "All Tasks New Task View Calendar **** Status Select/Deselect All Done In Progre…" at bounding box center [494, 342] width 794 height 399
click at [726, 163] on button "New Task" at bounding box center [728, 171] width 74 height 22
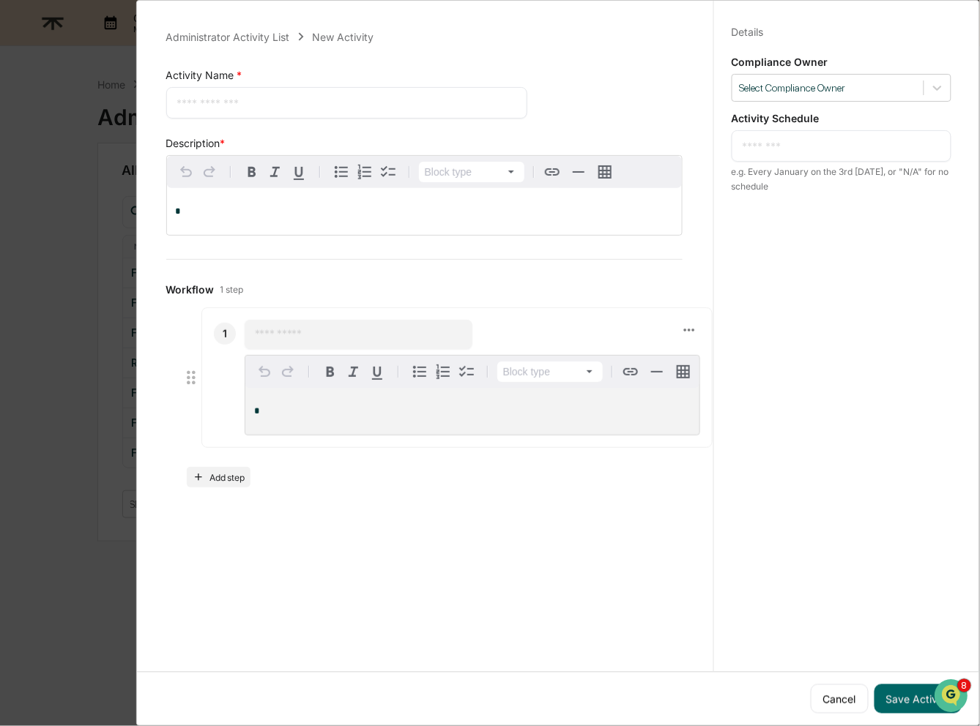
click at [357, 108] on textarea at bounding box center [347, 102] width 340 height 15
type textarea "**********"
click at [349, 204] on div "*" at bounding box center [424, 211] width 515 height 47
click at [827, 84] on div at bounding box center [828, 88] width 176 height 14
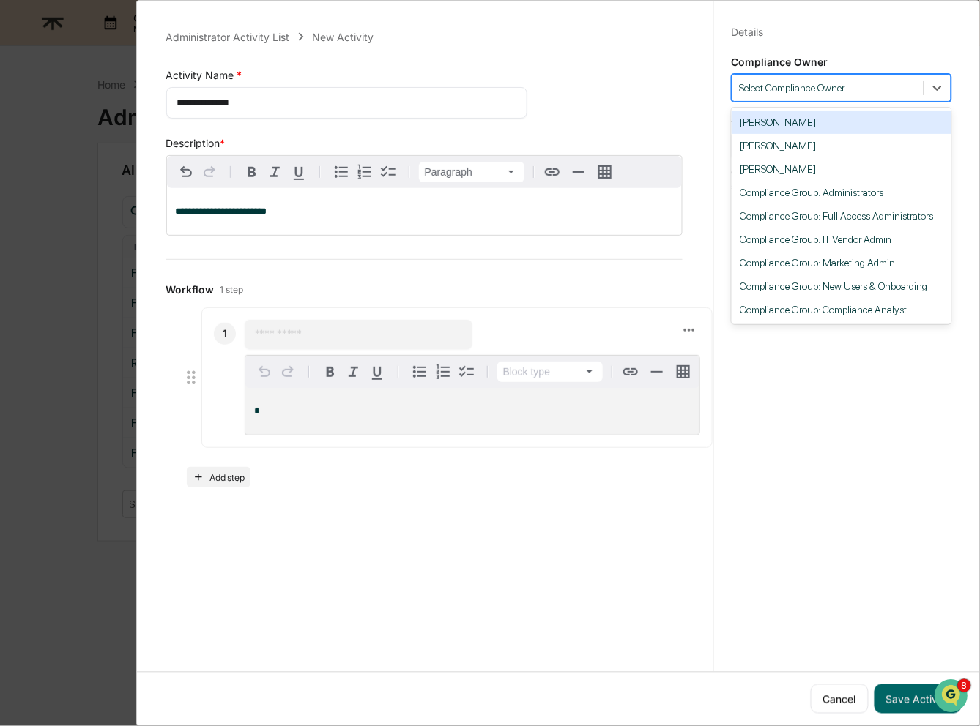
click at [827, 122] on div "[PERSON_NAME]" at bounding box center [842, 122] width 220 height 23
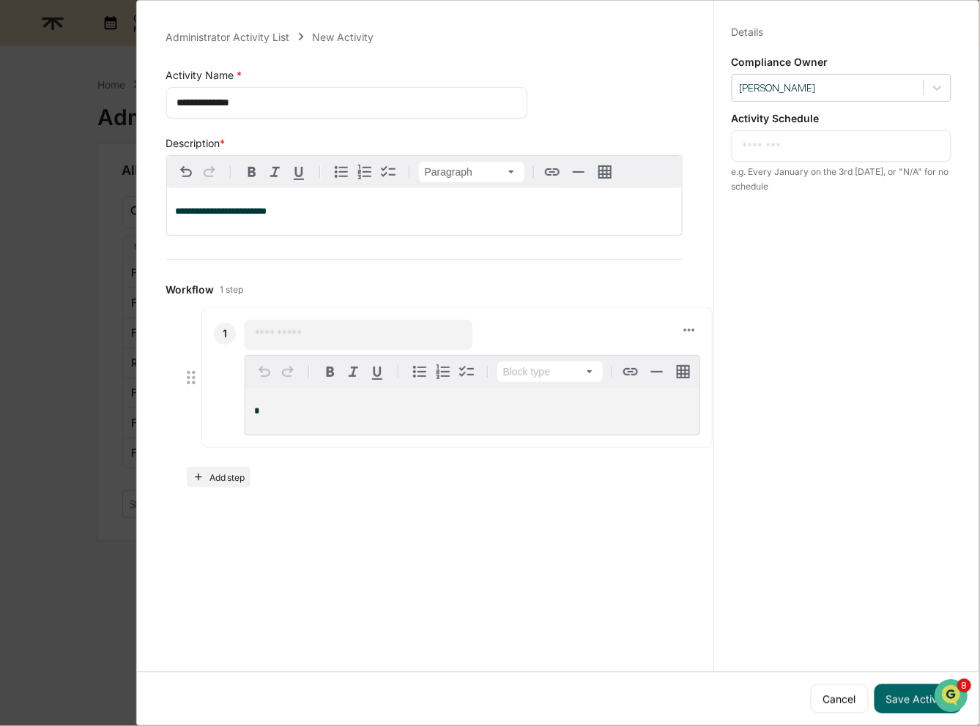
click at [825, 144] on textarea at bounding box center [842, 145] width 198 height 15
click at [883, 236] on div "Details Save Cancel Compliance Owner Alexandra Stickelman Activity Schedule ***…" at bounding box center [841, 377] width 256 height 762
click at [865, 146] on textarea "********" at bounding box center [842, 145] width 198 height 15
type textarea "**********"
click at [913, 695] on button "Save Activity" at bounding box center [917, 699] width 87 height 29
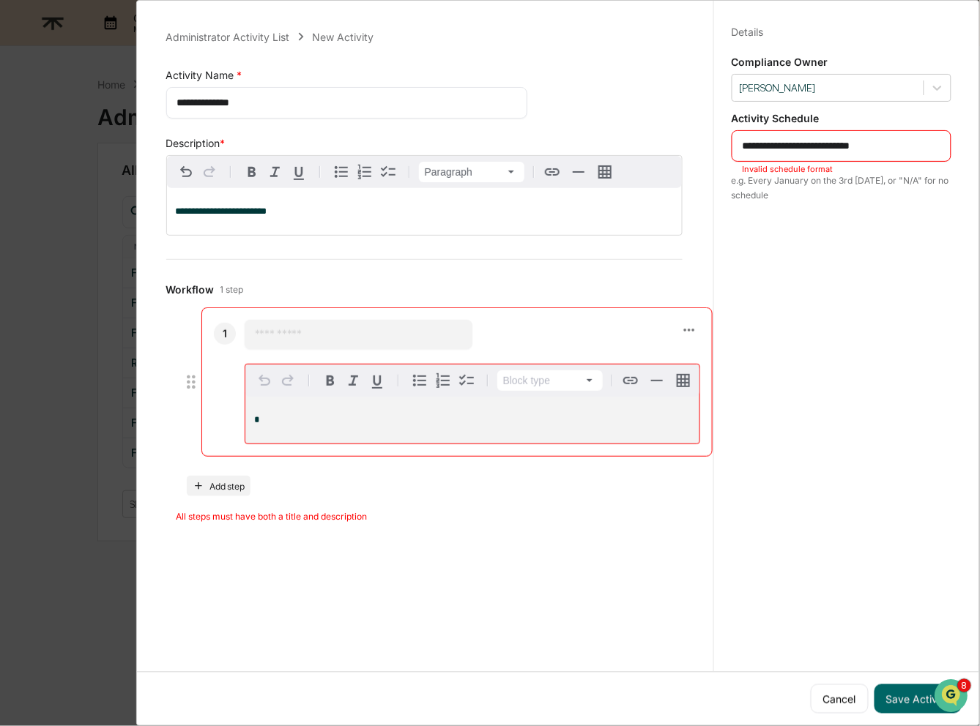
click at [373, 332] on input "text" at bounding box center [358, 334] width 207 height 15
click at [681, 331] on button at bounding box center [690, 330] width 21 height 21
click at [690, 330] on div at bounding box center [490, 363] width 980 height 726
click at [336, 324] on div "​" at bounding box center [359, 334] width 228 height 29
click at [338, 335] on input "text" at bounding box center [358, 334] width 207 height 15
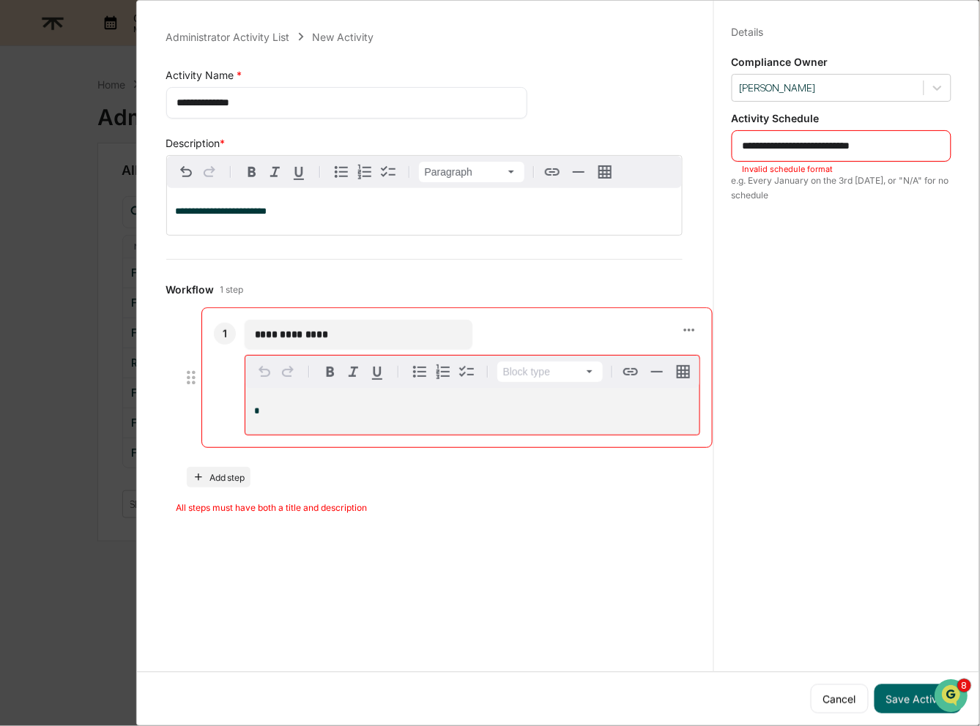
type input "**********"
click at [329, 414] on p "*" at bounding box center [472, 411] width 436 height 10
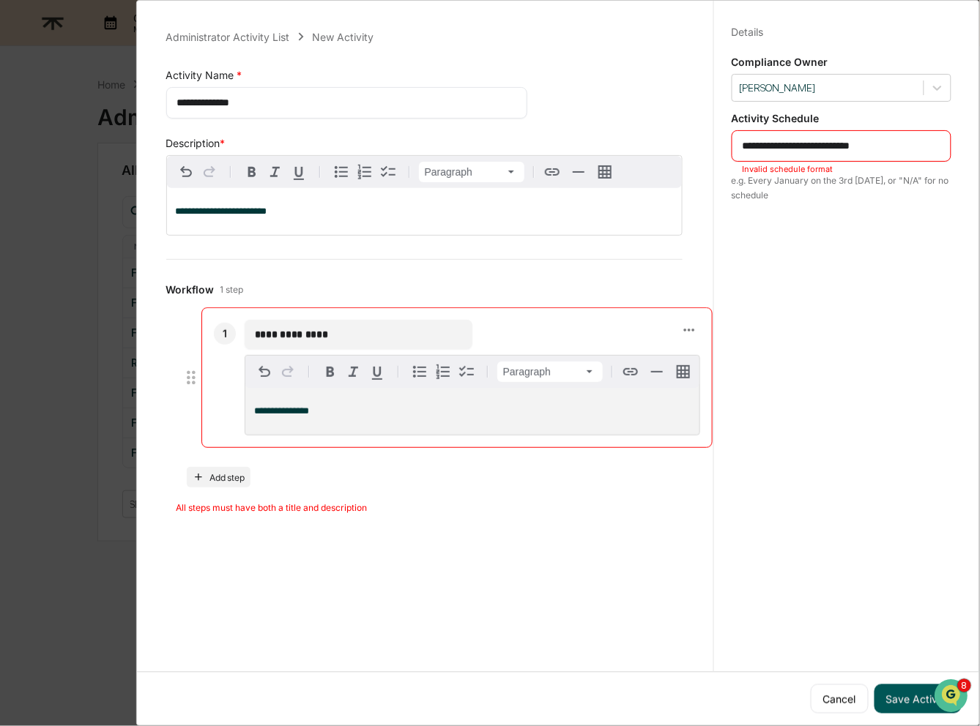
click at [907, 702] on button "Save Activity" at bounding box center [917, 699] width 87 height 29
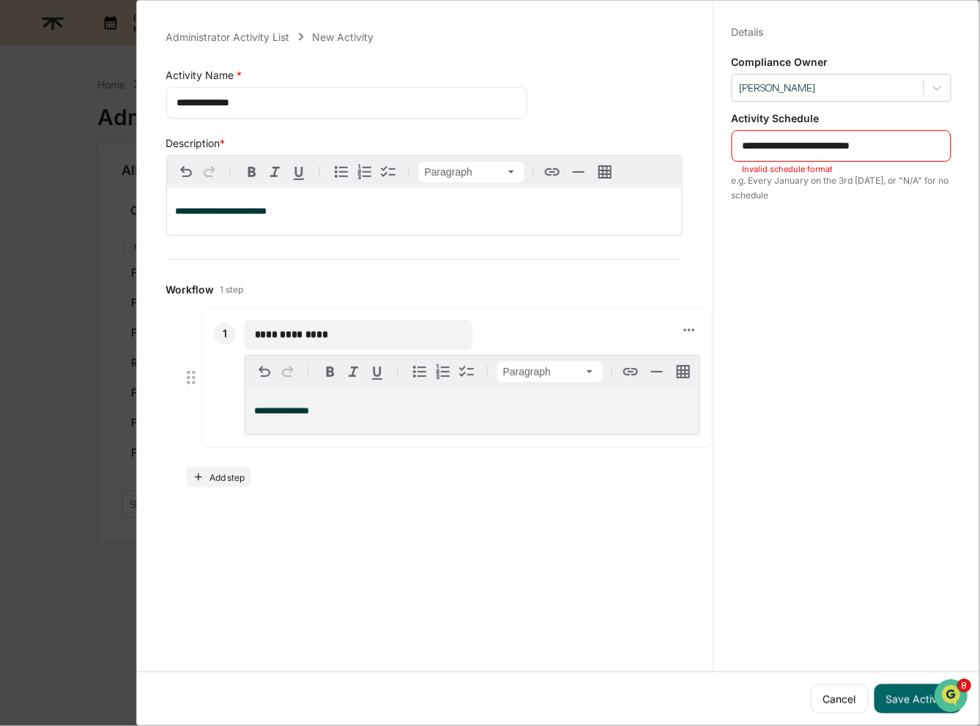
click at [905, 146] on textarea "**********" at bounding box center [842, 145] width 198 height 15
click at [882, 145] on textarea "**********" at bounding box center [842, 145] width 198 height 15
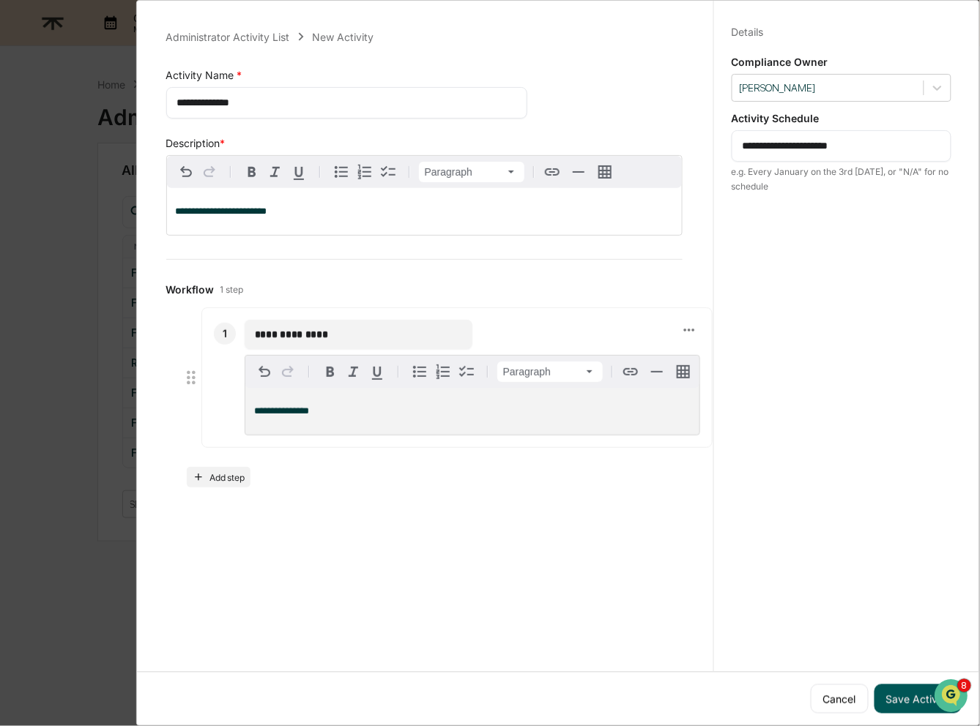
type textarea "**********"
click at [892, 696] on button "Save Activity" at bounding box center [917, 699] width 87 height 29
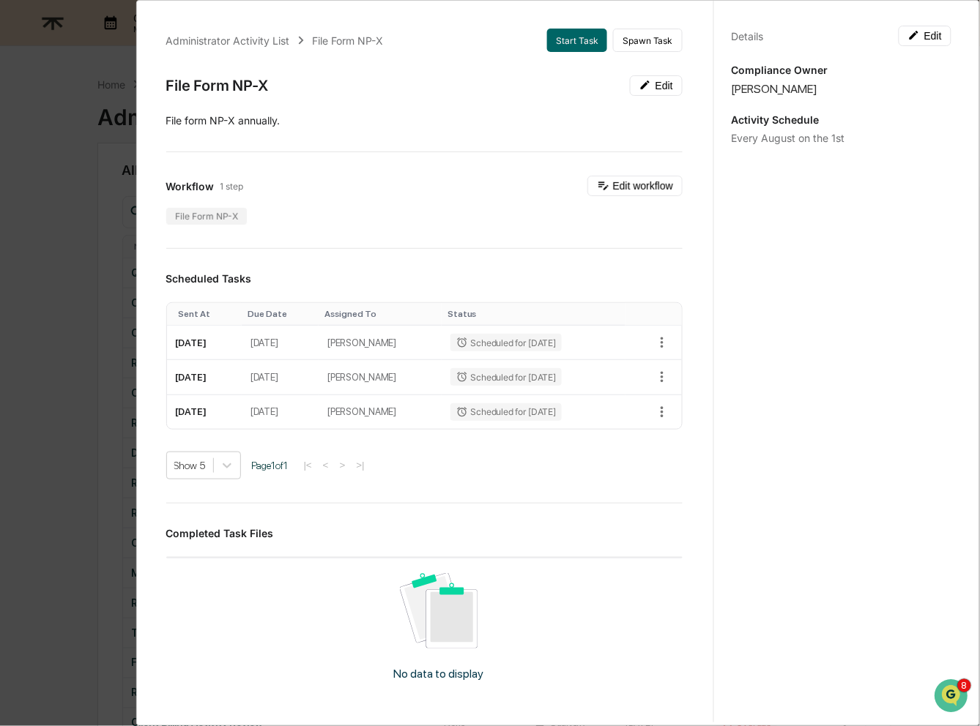
click at [93, 245] on div "Administrator Activity List File Form NP-X Start Task Spawn Task File Form NP-X…" at bounding box center [490, 363] width 980 height 726
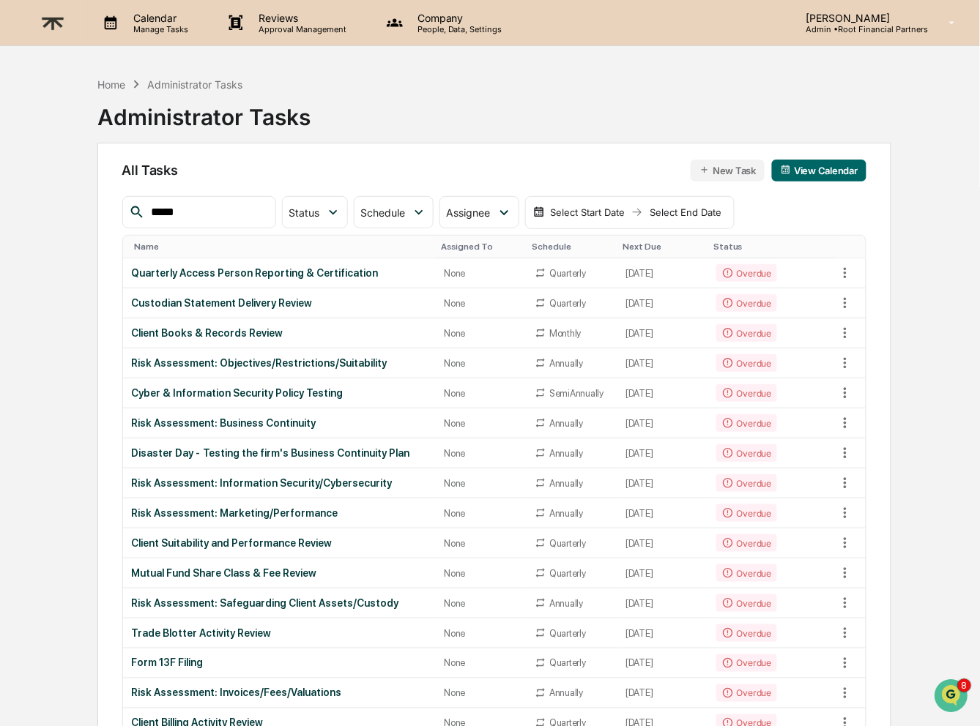
click at [153, 22] on p "Calendar" at bounding box center [159, 18] width 74 height 12
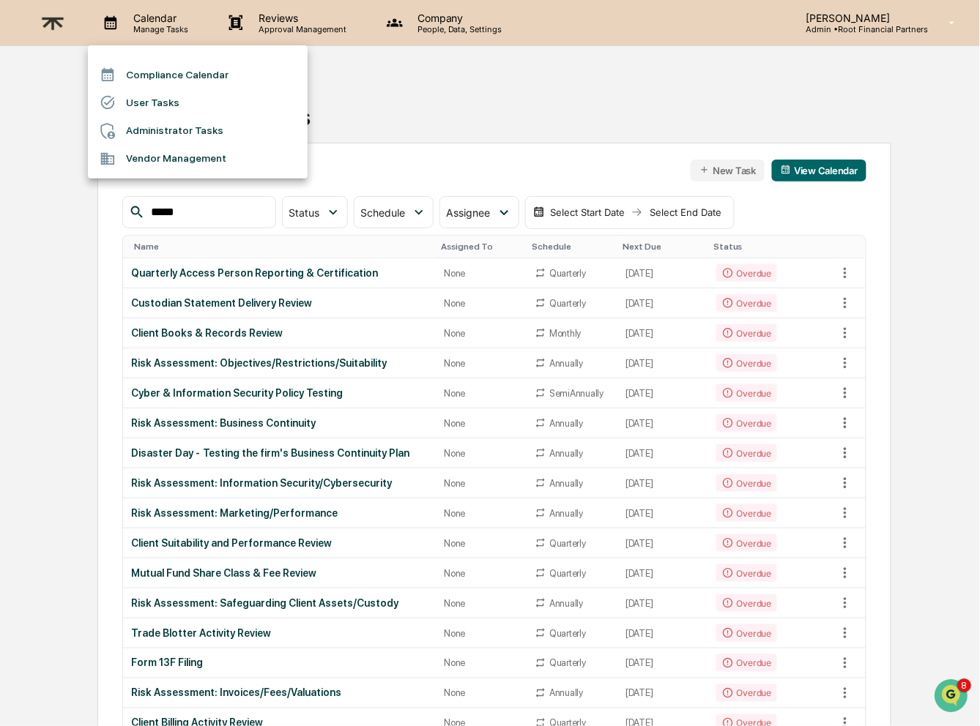
click at [193, 71] on li "Compliance Calendar" at bounding box center [198, 75] width 220 height 28
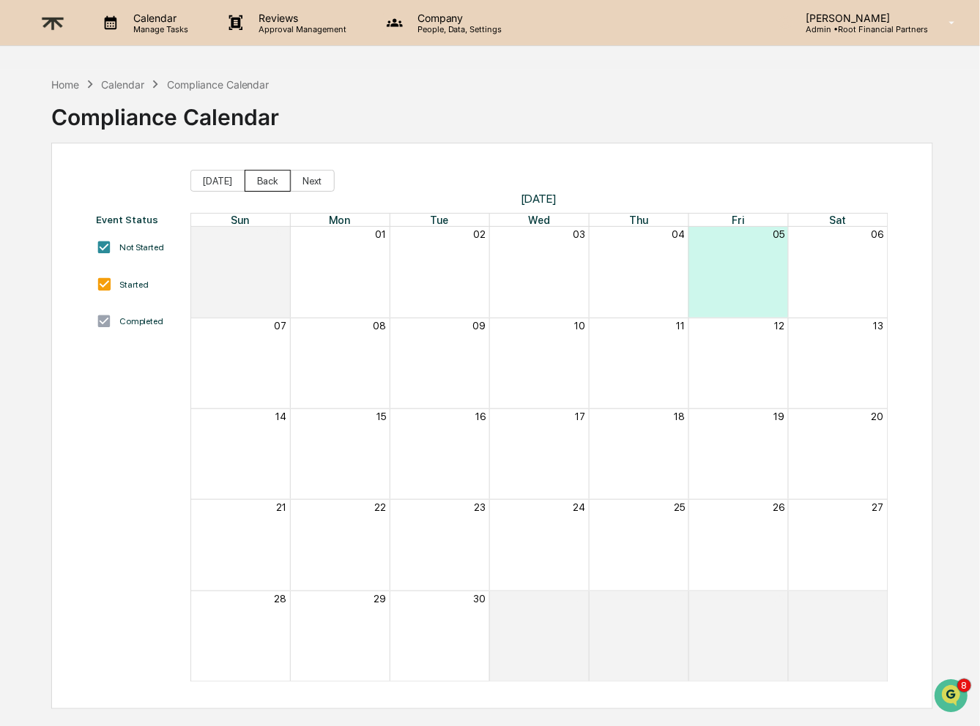
click at [272, 179] on button "Back" at bounding box center [268, 181] width 46 height 22
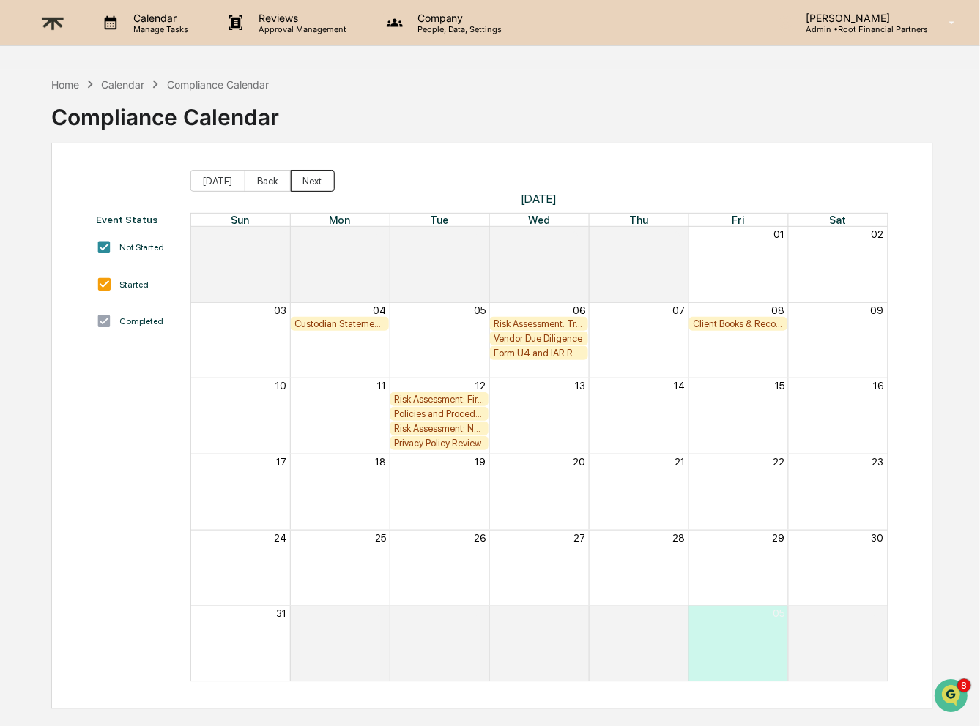
click at [308, 181] on button "Next" at bounding box center [313, 181] width 44 height 22
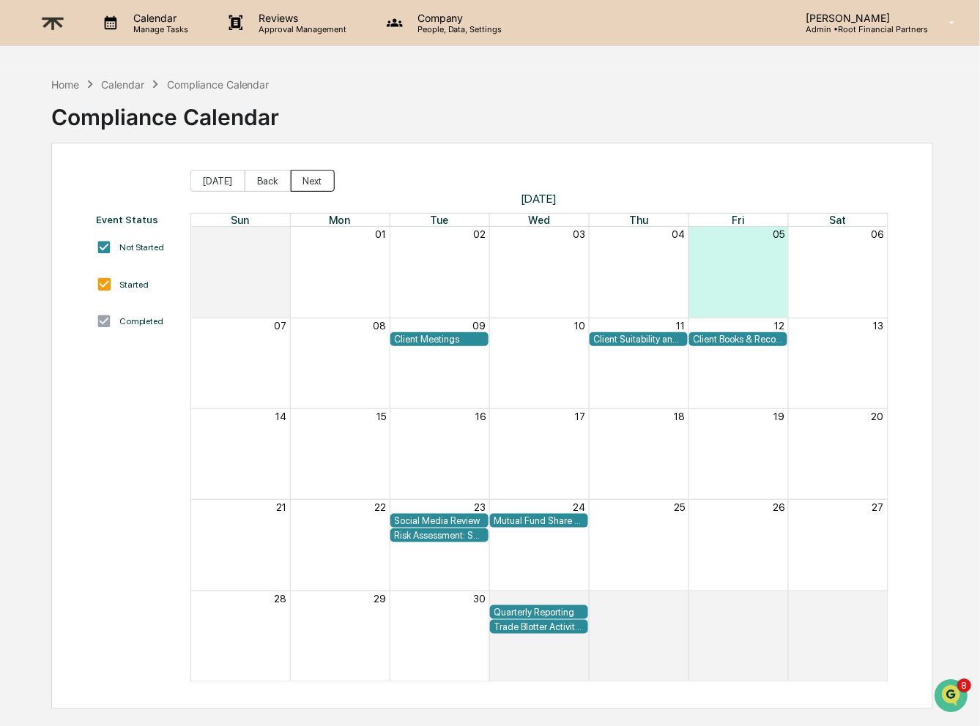
click at [308, 181] on button "Next" at bounding box center [313, 181] width 44 height 22
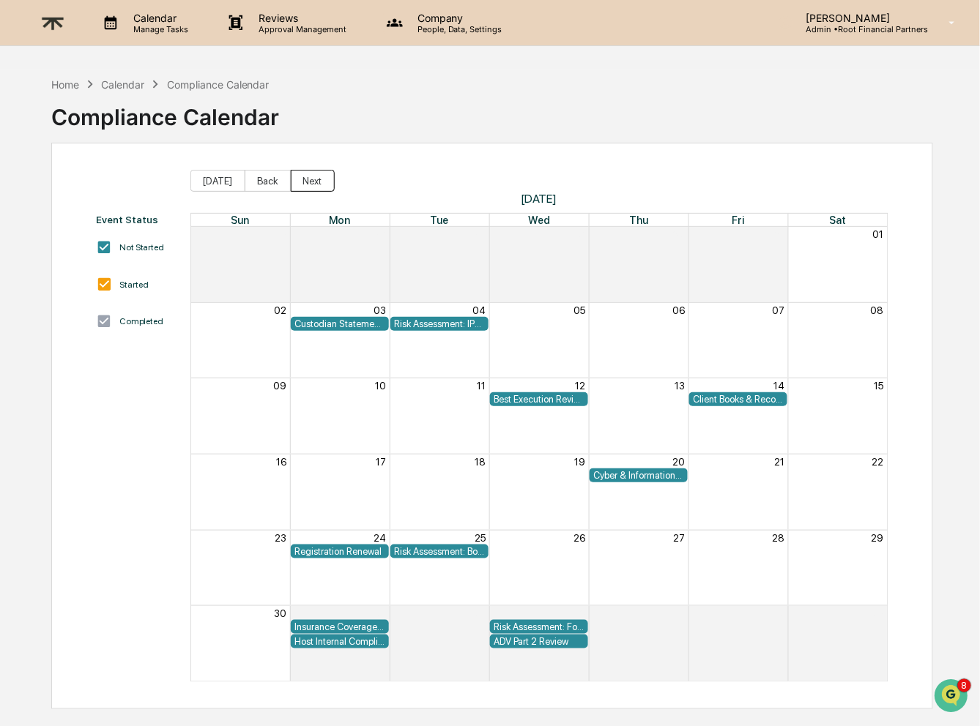
click at [308, 181] on button "Next" at bounding box center [313, 181] width 44 height 22
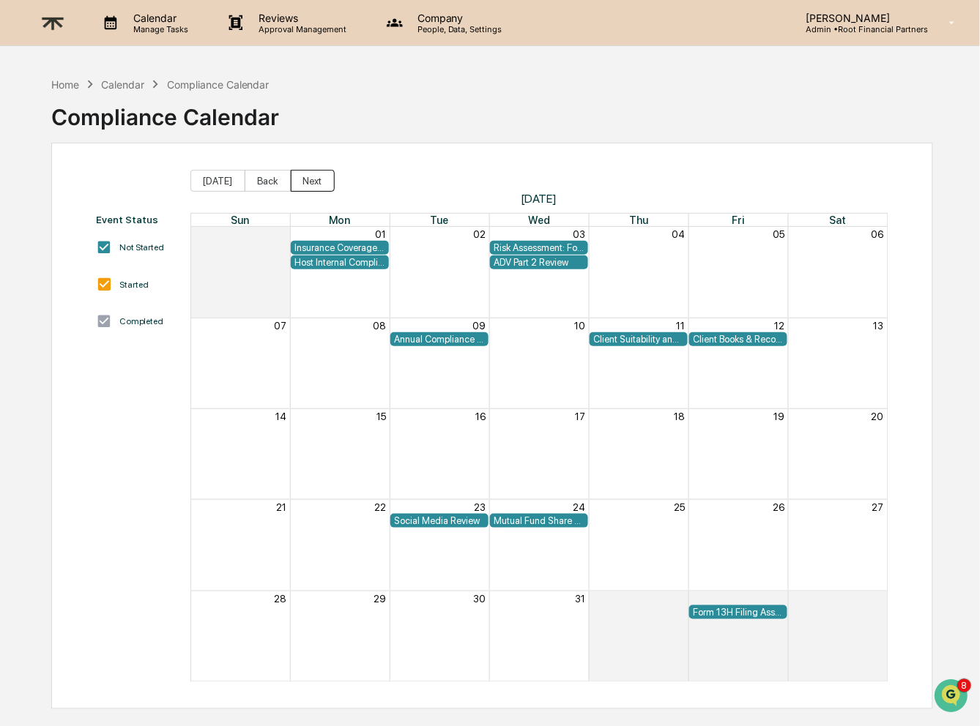
click at [308, 181] on button "Next" at bounding box center [313, 181] width 44 height 22
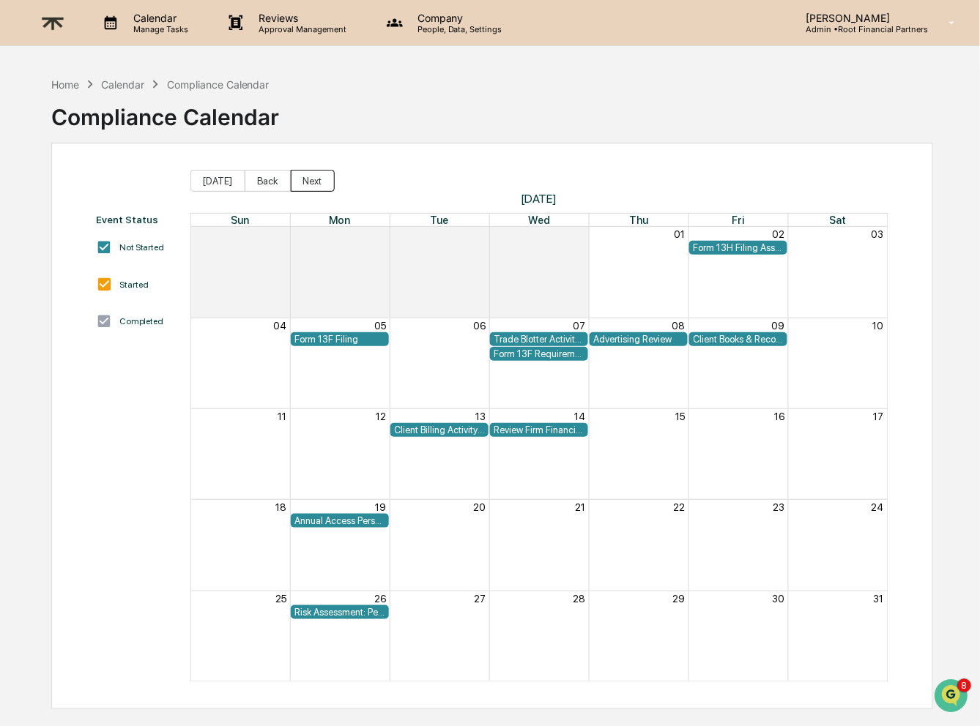
click at [308, 181] on button "Next" at bounding box center [313, 181] width 44 height 22
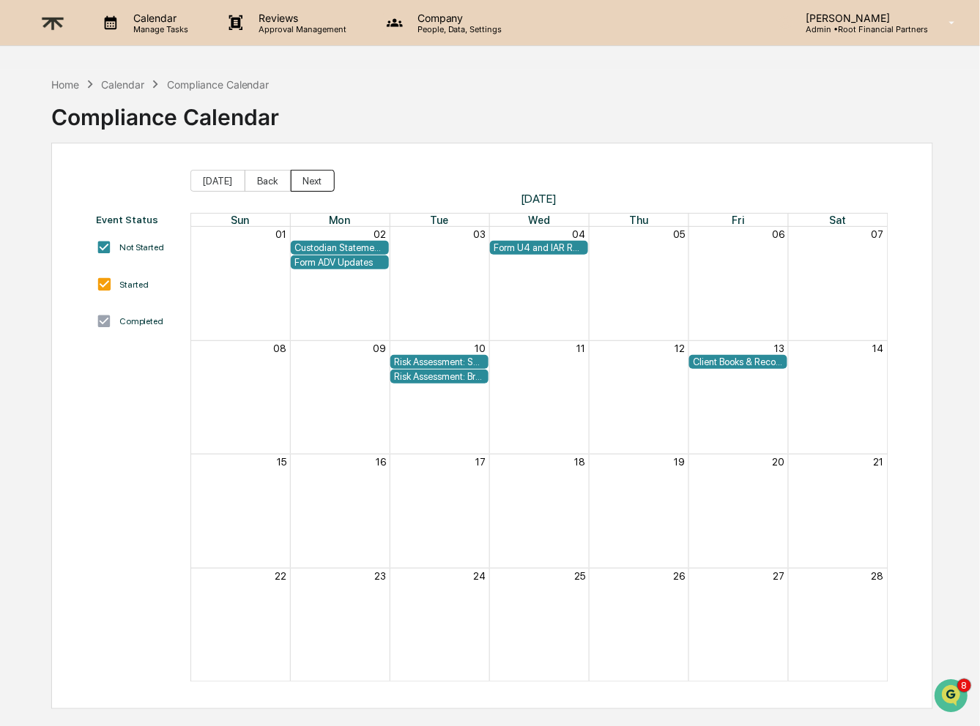
click at [308, 181] on button "Next" at bounding box center [313, 181] width 44 height 22
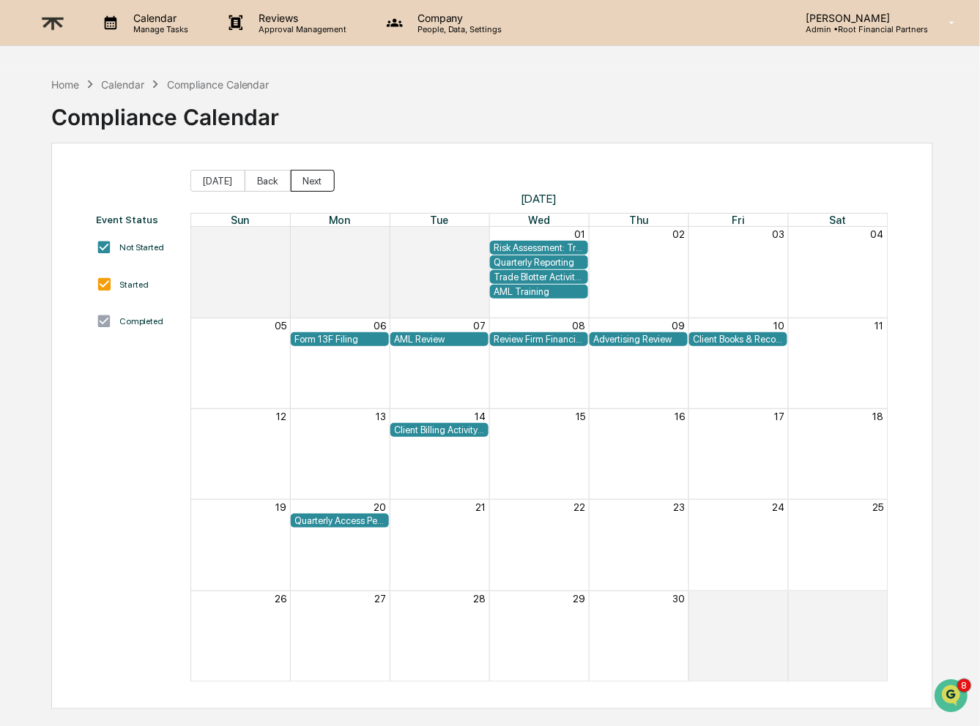
click at [308, 181] on button "Next" at bounding box center [313, 181] width 44 height 22
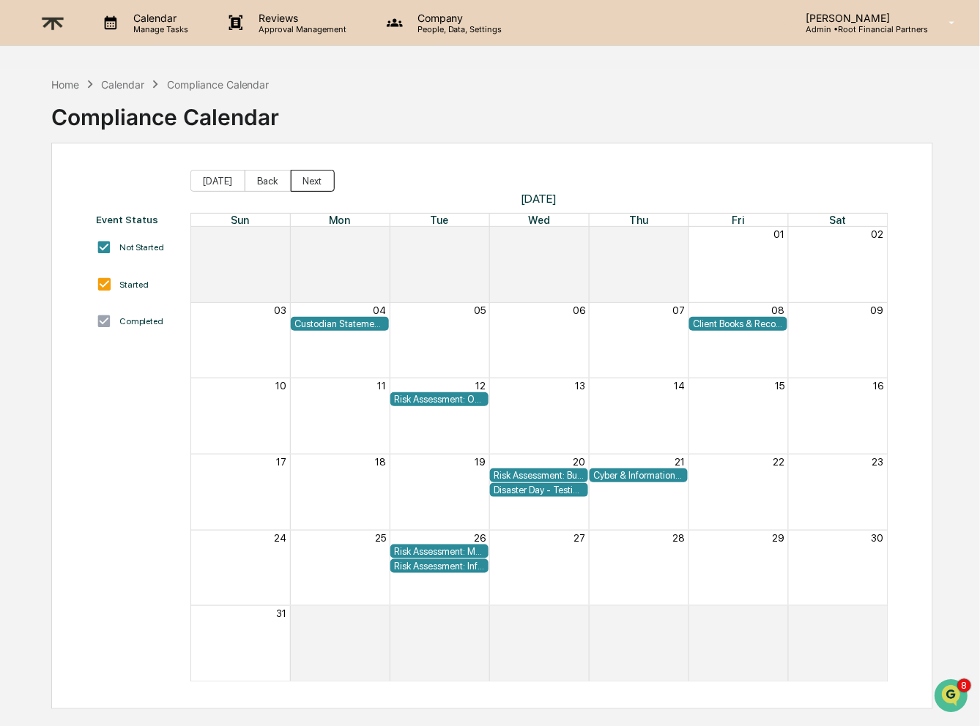
click at [308, 181] on button "Next" at bounding box center [313, 181] width 44 height 22
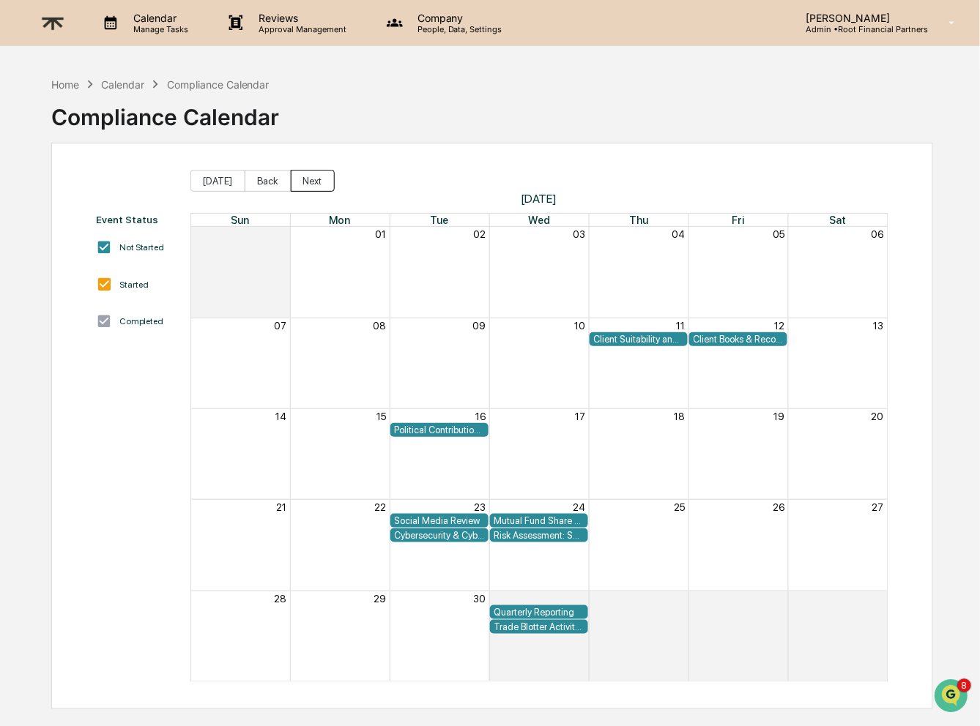
click at [308, 181] on button "Next" at bounding box center [313, 181] width 44 height 22
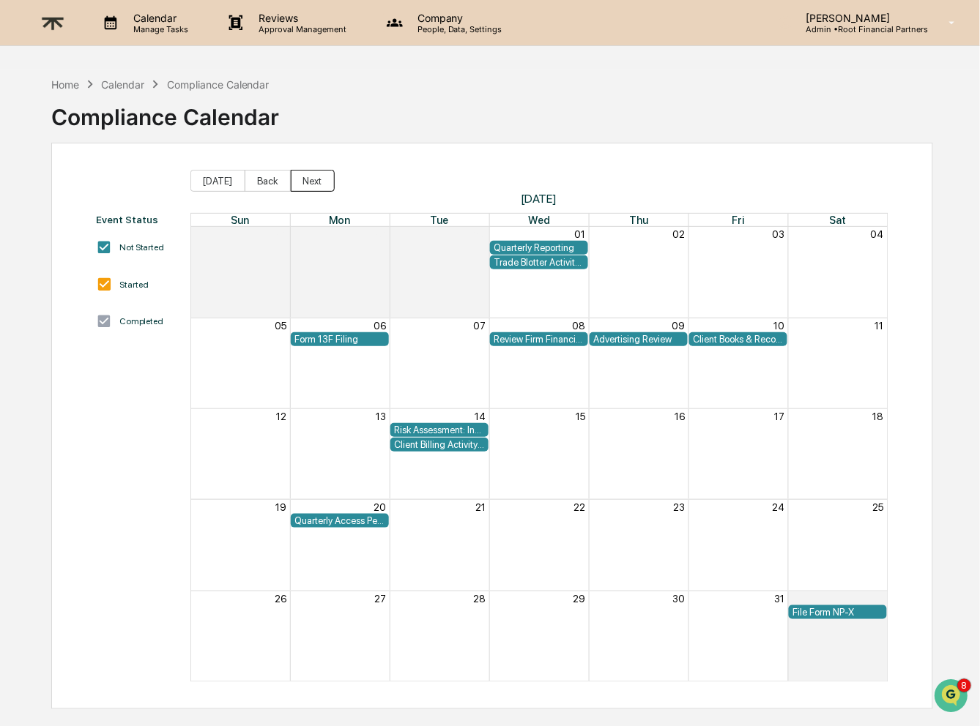
click at [308, 181] on button "Next" at bounding box center [313, 181] width 44 height 22
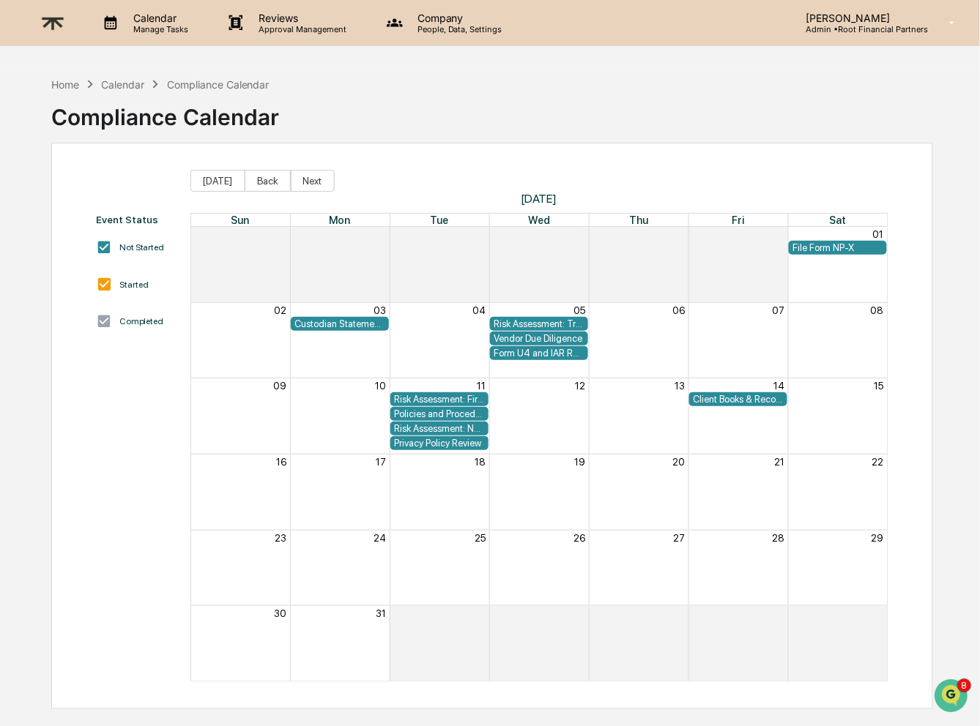
drag, startPoint x: 857, startPoint y: 243, endPoint x: 858, endPoint y: 254, distance: 11.1
click at [858, 254] on div "File Form NP-X" at bounding box center [838, 248] width 98 height 14
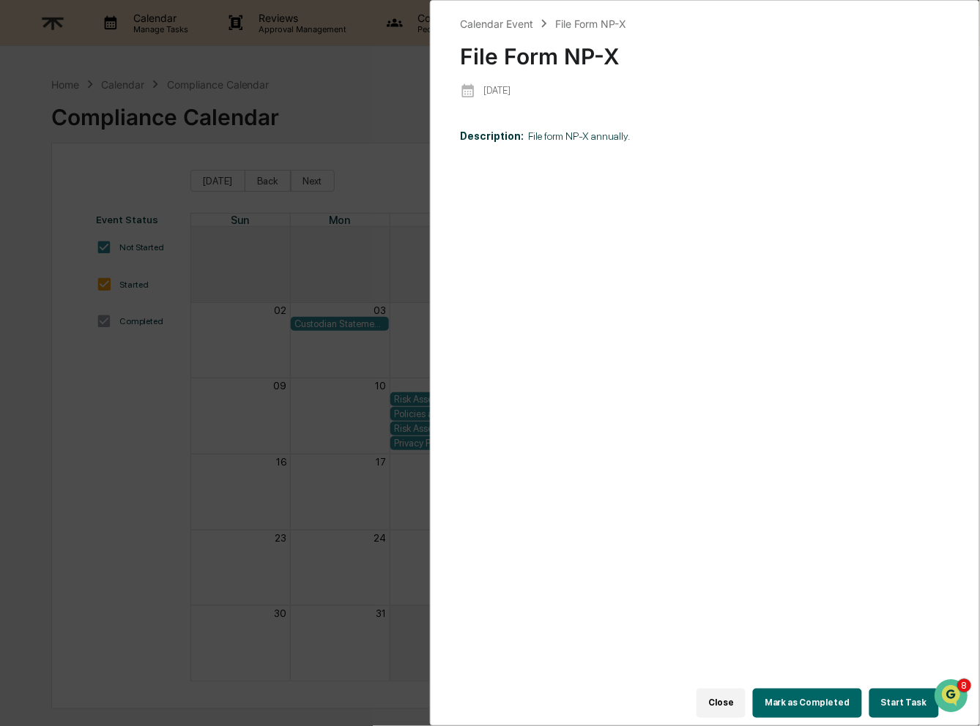
click at [726, 703] on button "Close" at bounding box center [720, 703] width 49 height 29
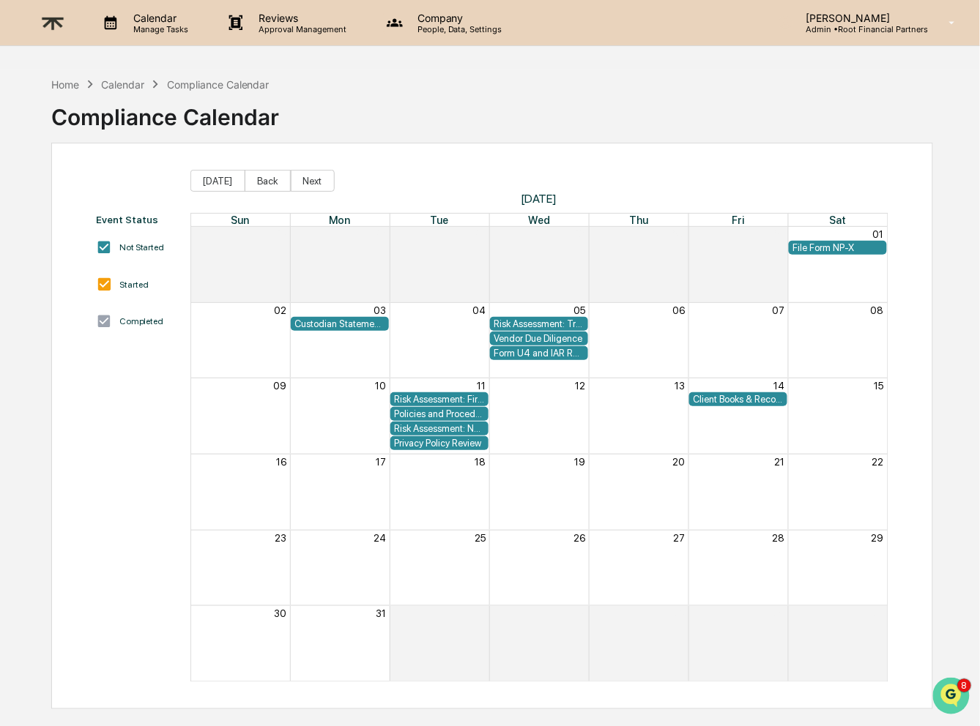
click at [960, 682] on img "Open customer support" at bounding box center [950, 695] width 37 height 29
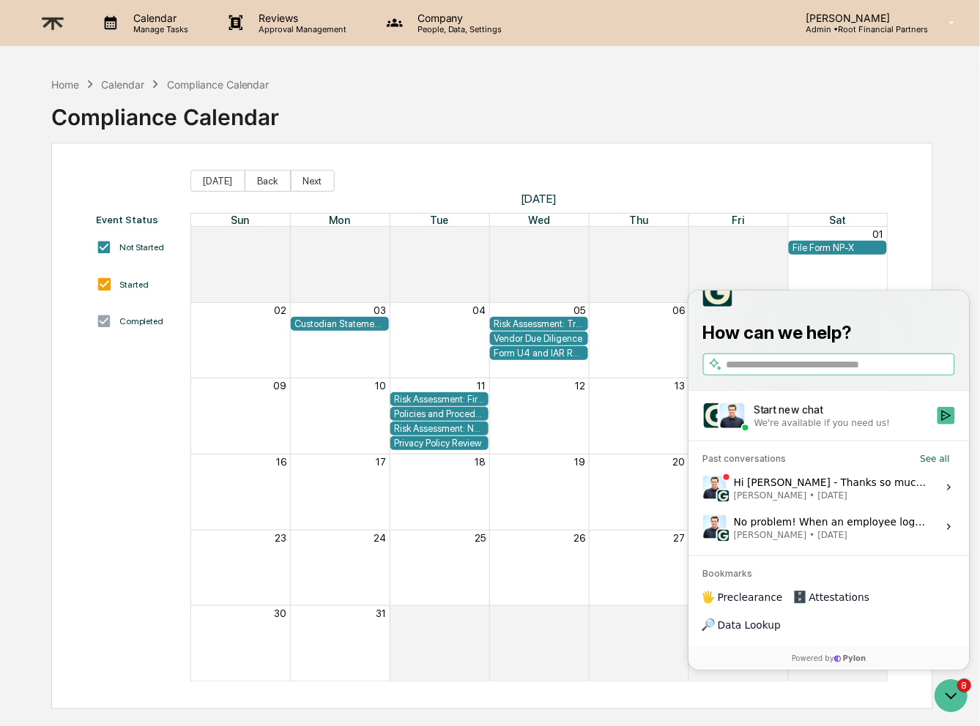
click at [829, 372] on input "search" at bounding box center [839, 364] width 226 height 15
type input "*****"
click at [130, 81] on div "Calendar" at bounding box center [122, 84] width 43 height 12
click at [113, 85] on div "Calendar" at bounding box center [122, 84] width 43 height 12
click at [116, 83] on div "Calendar" at bounding box center [122, 84] width 43 height 12
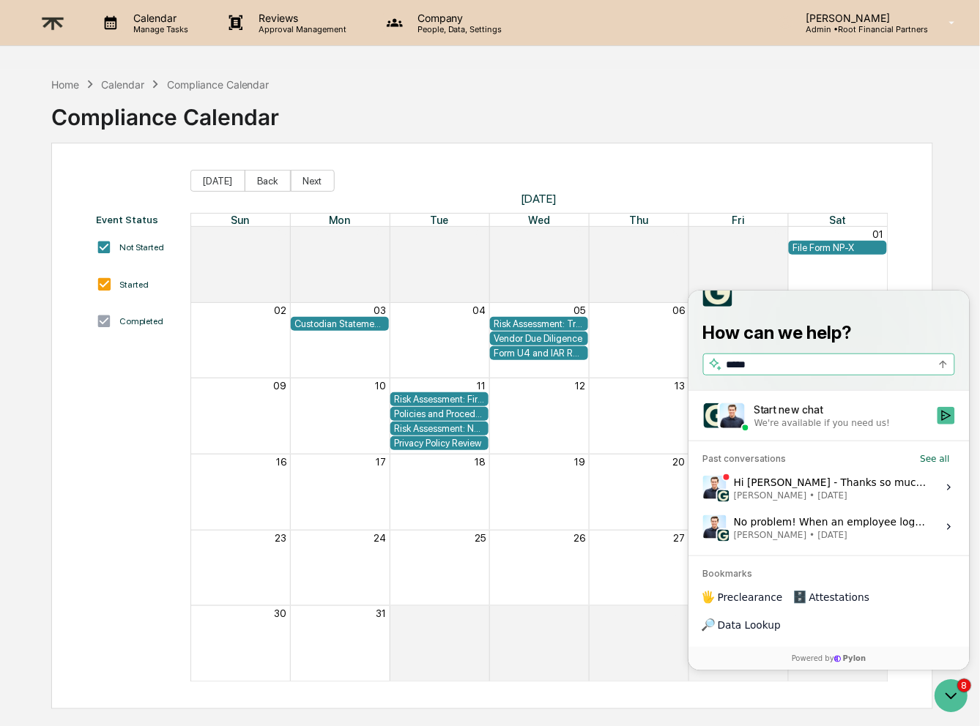
click at [363, 92] on div "Home Calendar Compliance Calendar Compliance Calendar" at bounding box center [492, 106] width 882 height 73
click at [115, 83] on div "Calendar" at bounding box center [122, 84] width 43 height 12
click at [952, 688] on icon "Open customer support" at bounding box center [950, 695] width 37 height 37
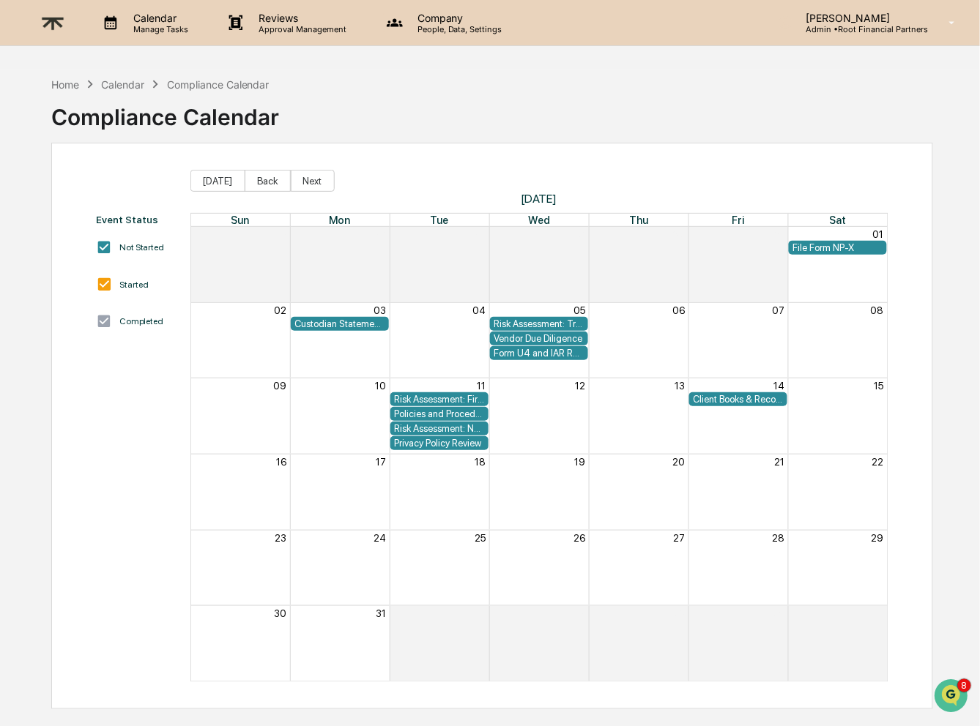
click at [840, 18] on p "[PERSON_NAME]" at bounding box center [861, 18] width 134 height 12
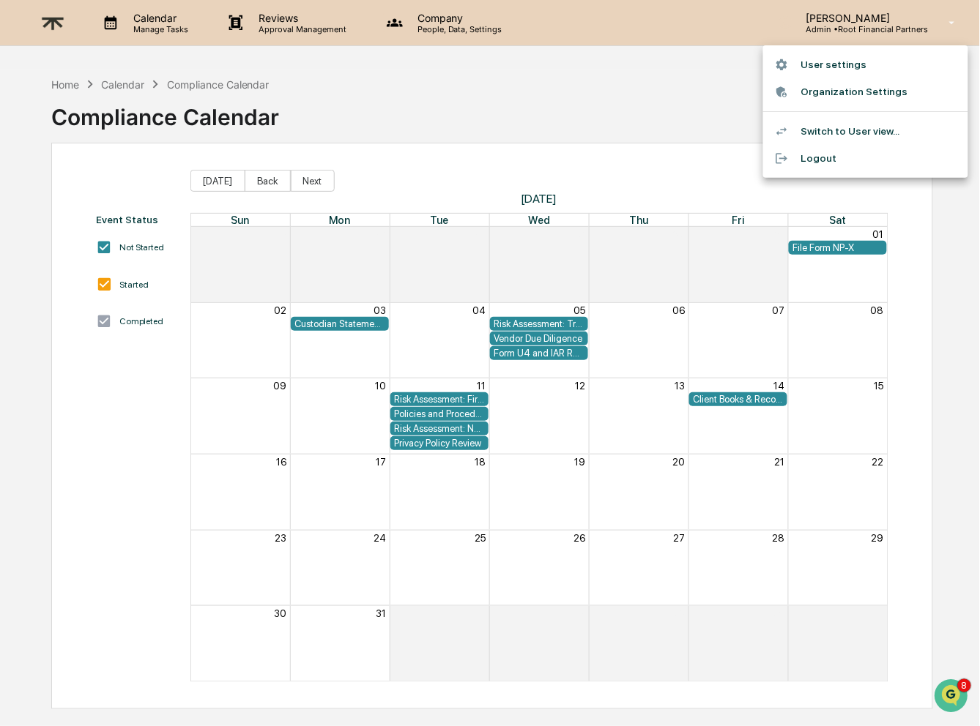
click at [848, 88] on li "Organization Settings" at bounding box center [865, 91] width 205 height 27
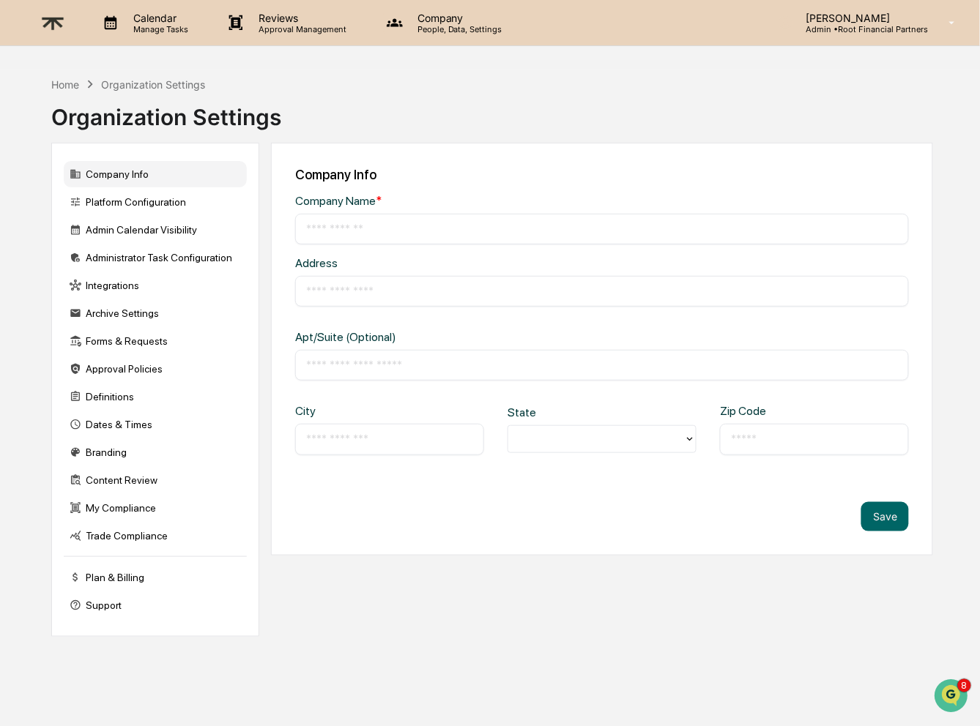
type input "**********"
type input "*********"
type input "*****"
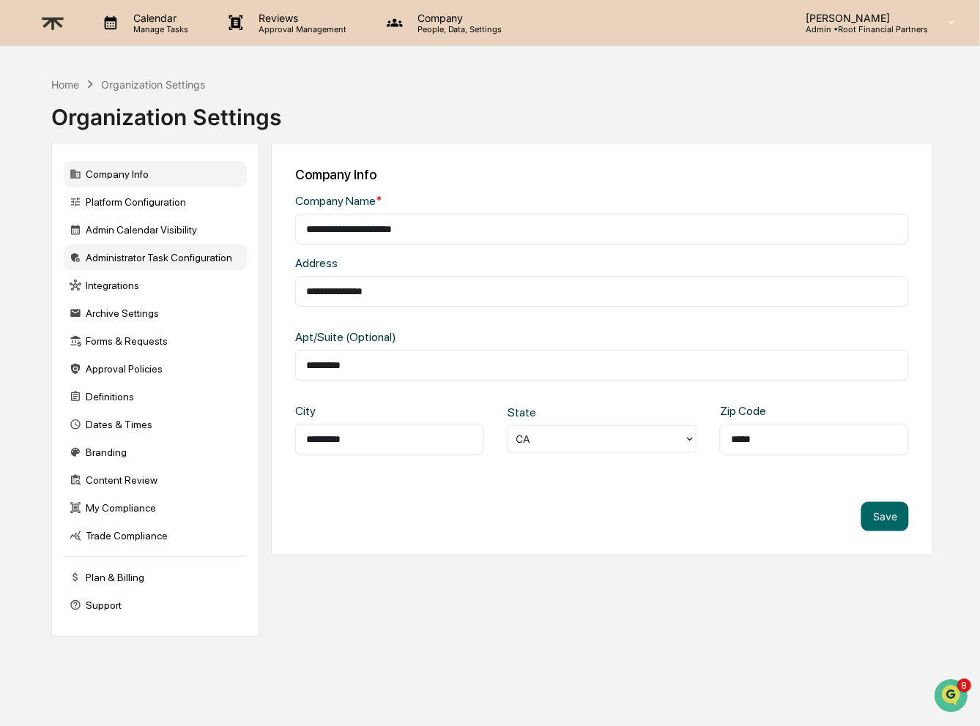
click at [204, 260] on div "Administrator Task Configuration" at bounding box center [155, 258] width 183 height 26
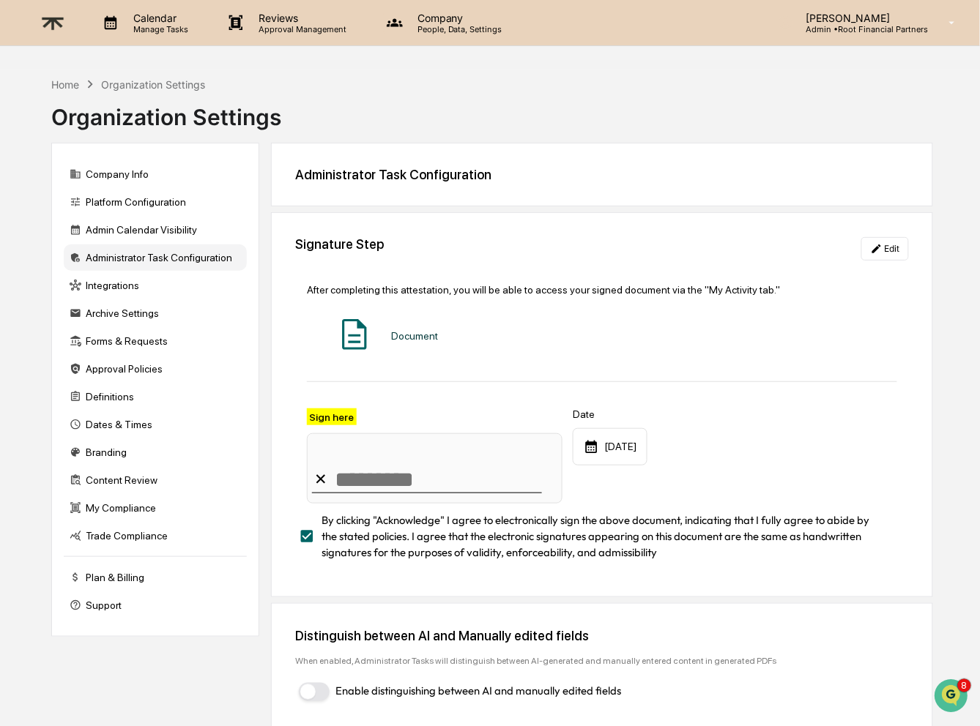
scroll to position [70, 0]
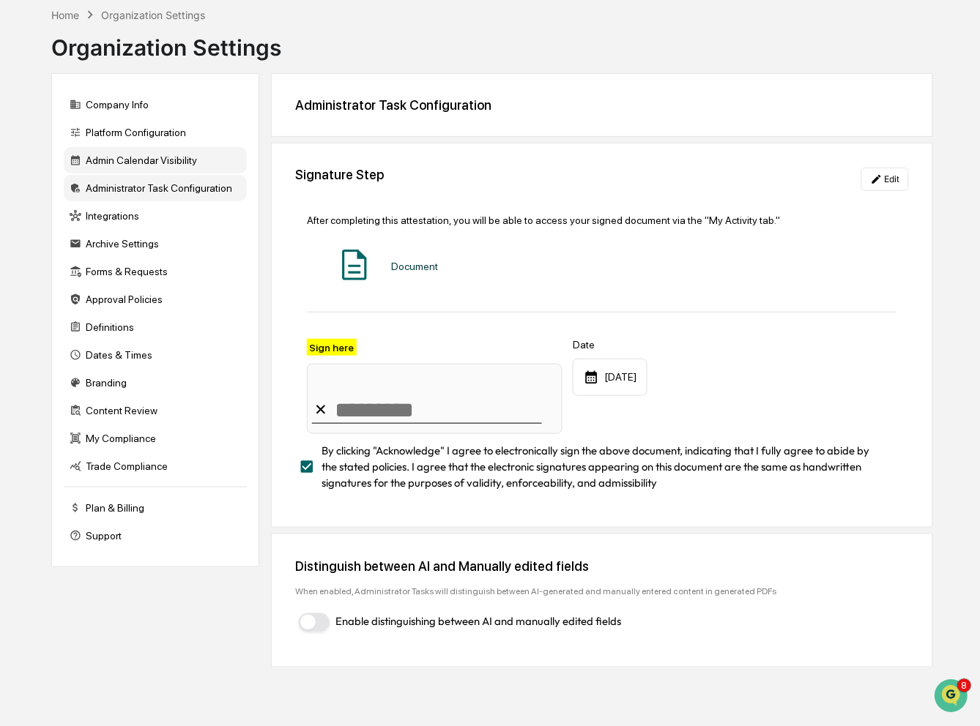
click at [172, 156] on div "Admin Calendar Visibility" at bounding box center [155, 160] width 183 height 26
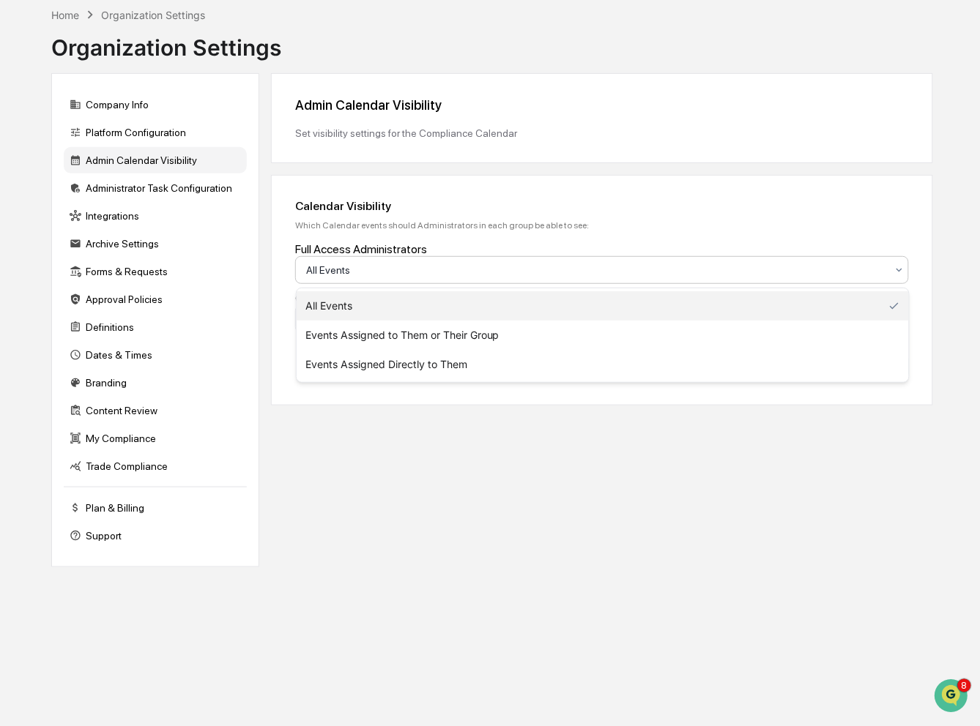
click at [537, 269] on div at bounding box center [596, 270] width 580 height 15
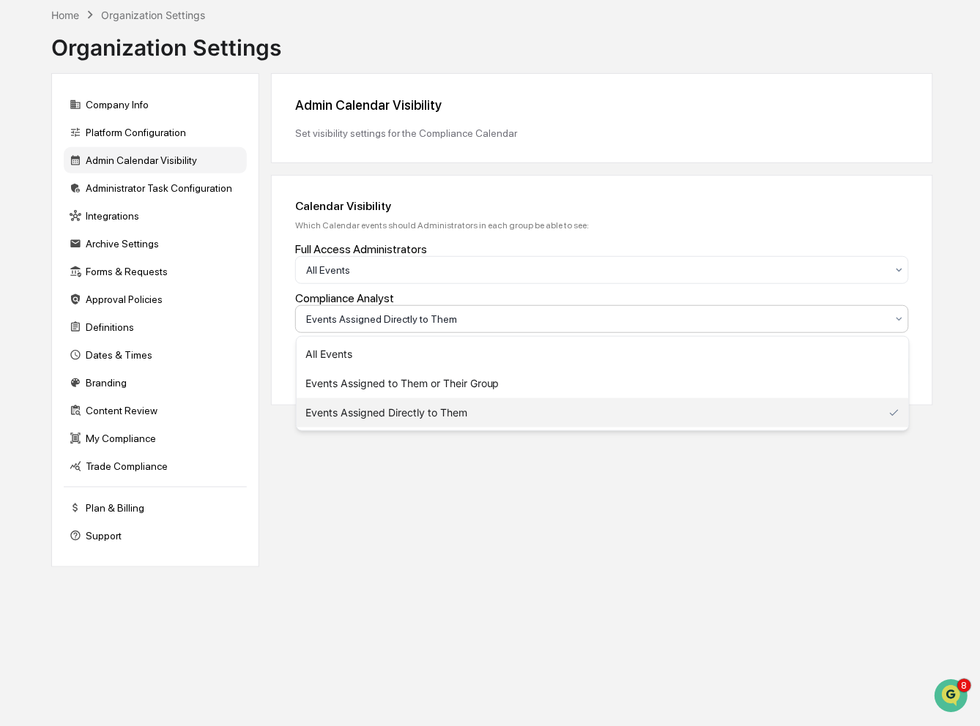
click at [488, 313] on div at bounding box center [596, 319] width 580 height 15
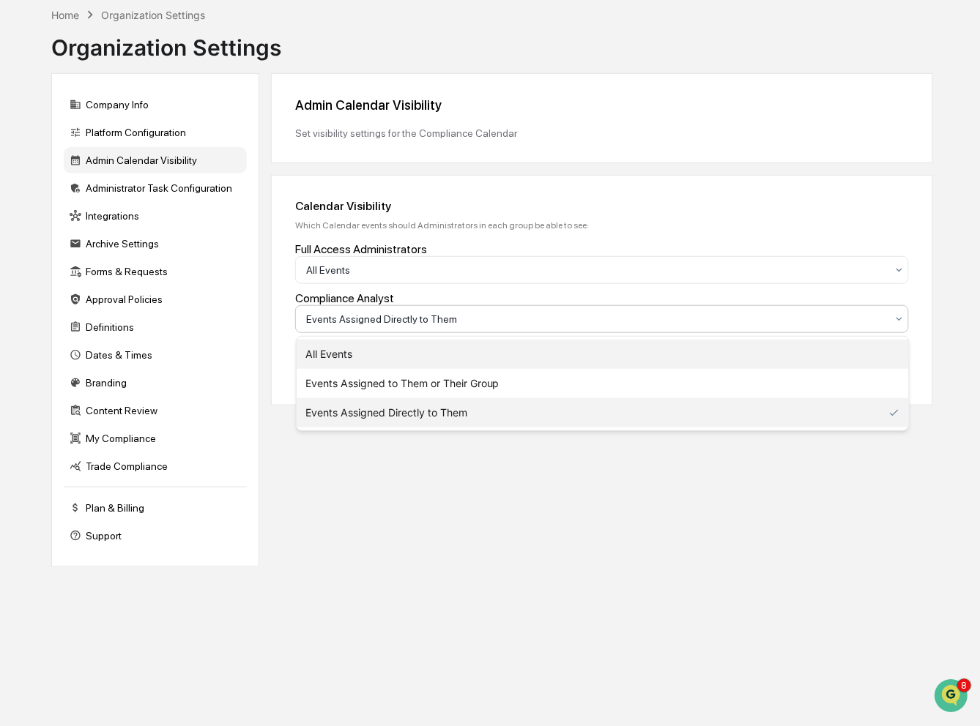
click at [482, 352] on div "All Events" at bounding box center [603, 354] width 612 height 29
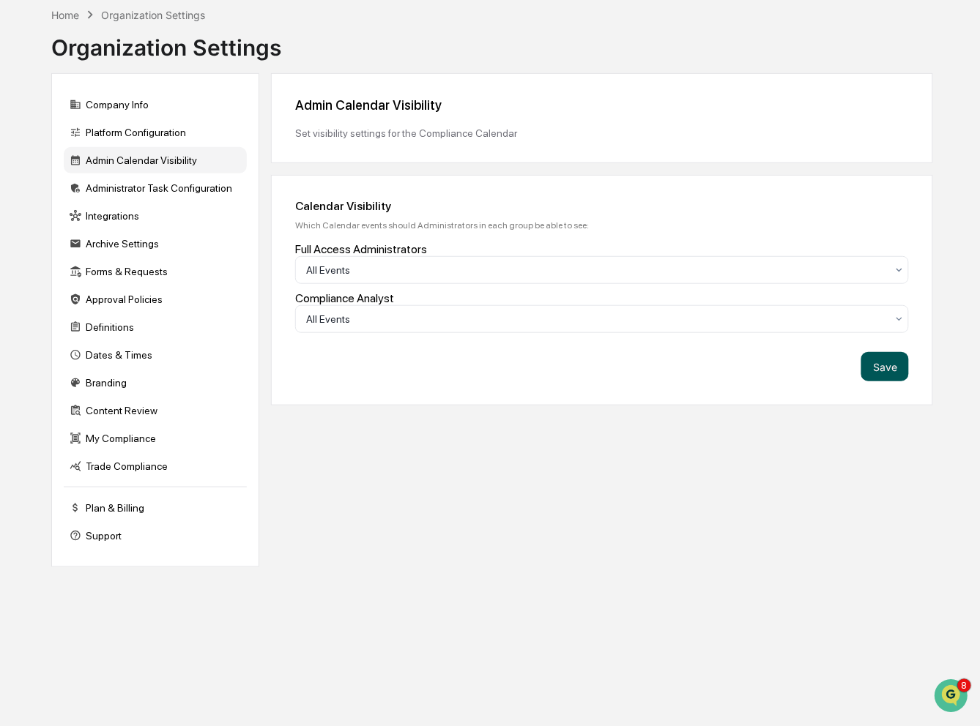
click at [892, 367] on button "Save" at bounding box center [885, 366] width 48 height 29
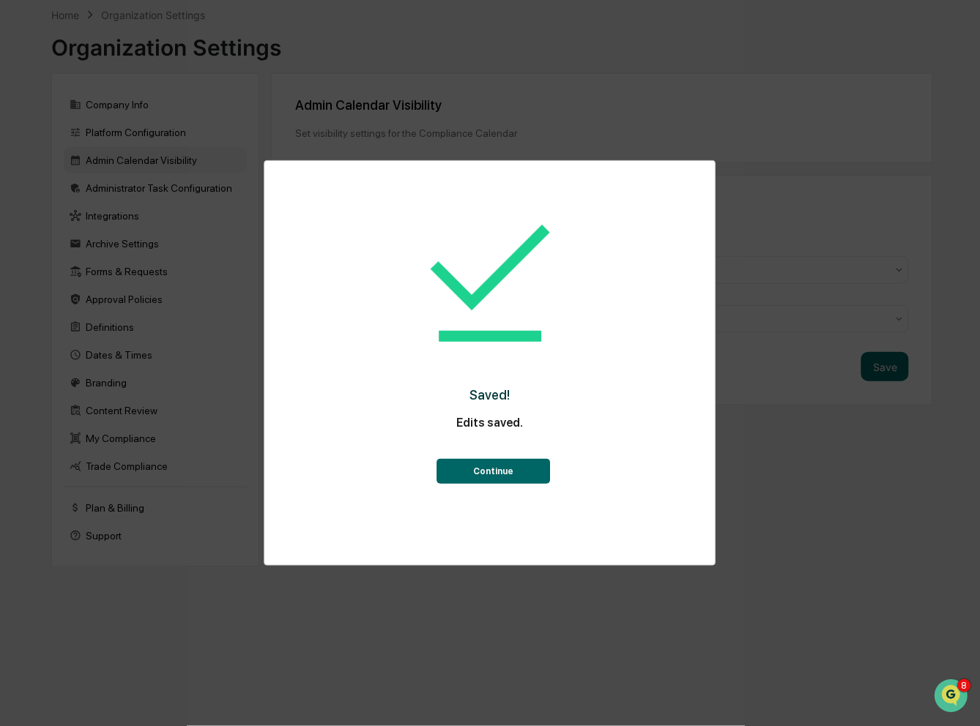
click at [502, 464] on button "Continue" at bounding box center [493, 471] width 113 height 25
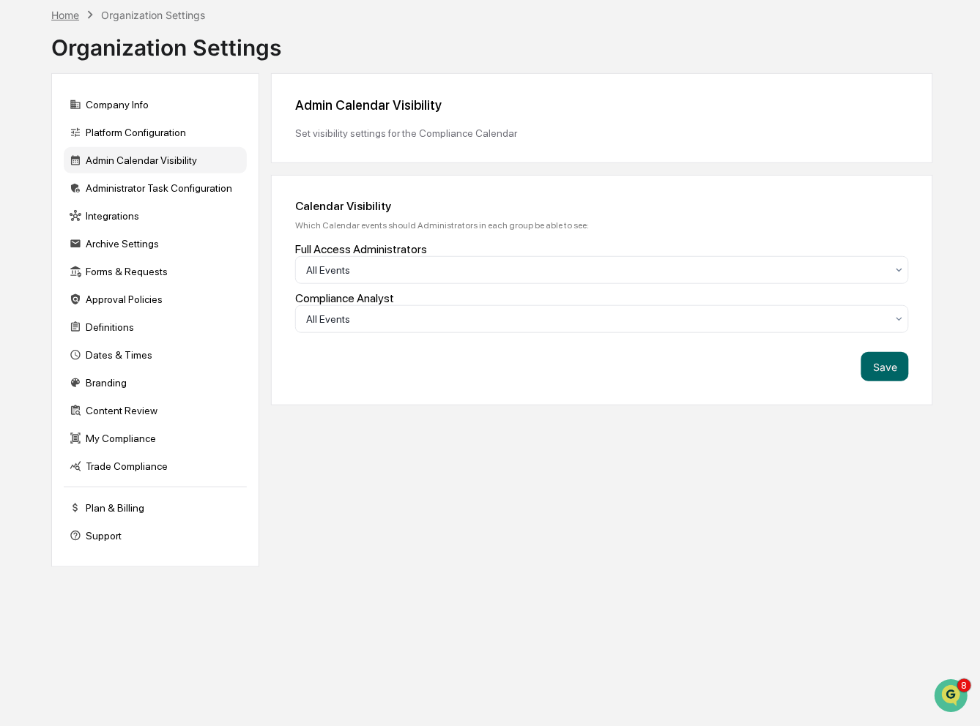
click at [70, 18] on div "Home" at bounding box center [65, 15] width 28 height 12
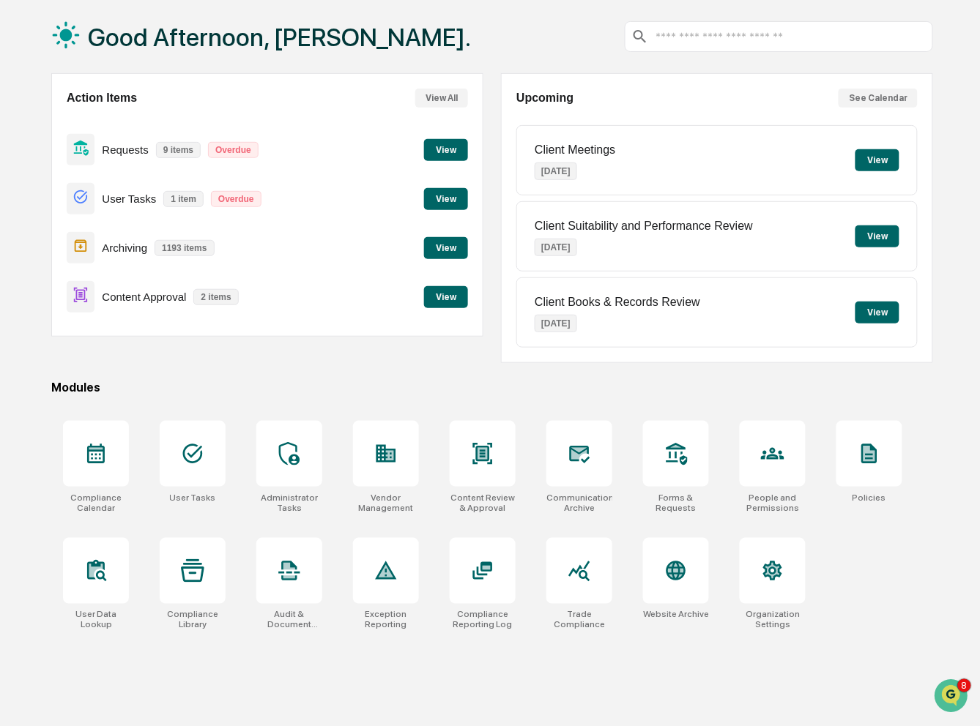
click at [896, 98] on button "See Calendar" at bounding box center [877, 98] width 79 height 19
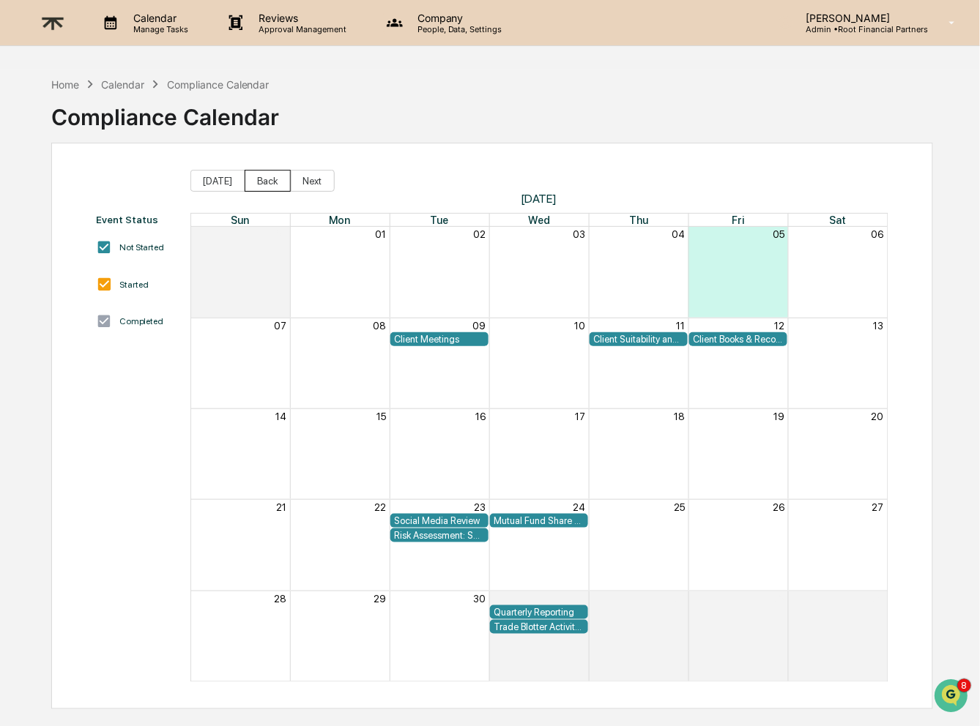
click at [261, 183] on button "Back" at bounding box center [268, 181] width 46 height 22
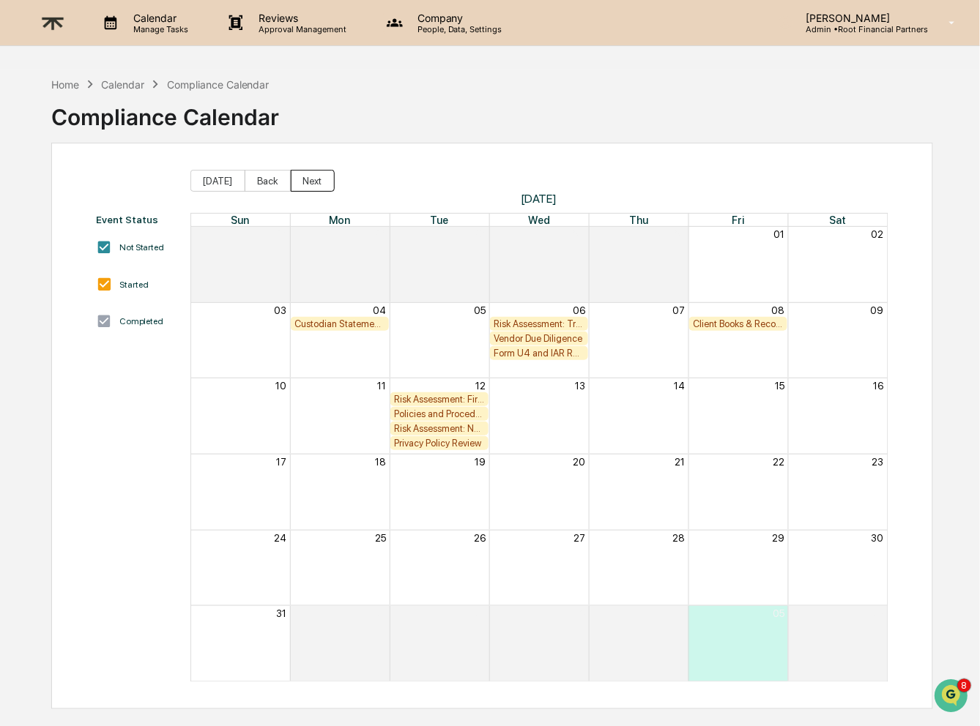
click at [313, 181] on button "Next" at bounding box center [313, 181] width 44 height 22
